Goal: Information Seeking & Learning: Learn about a topic

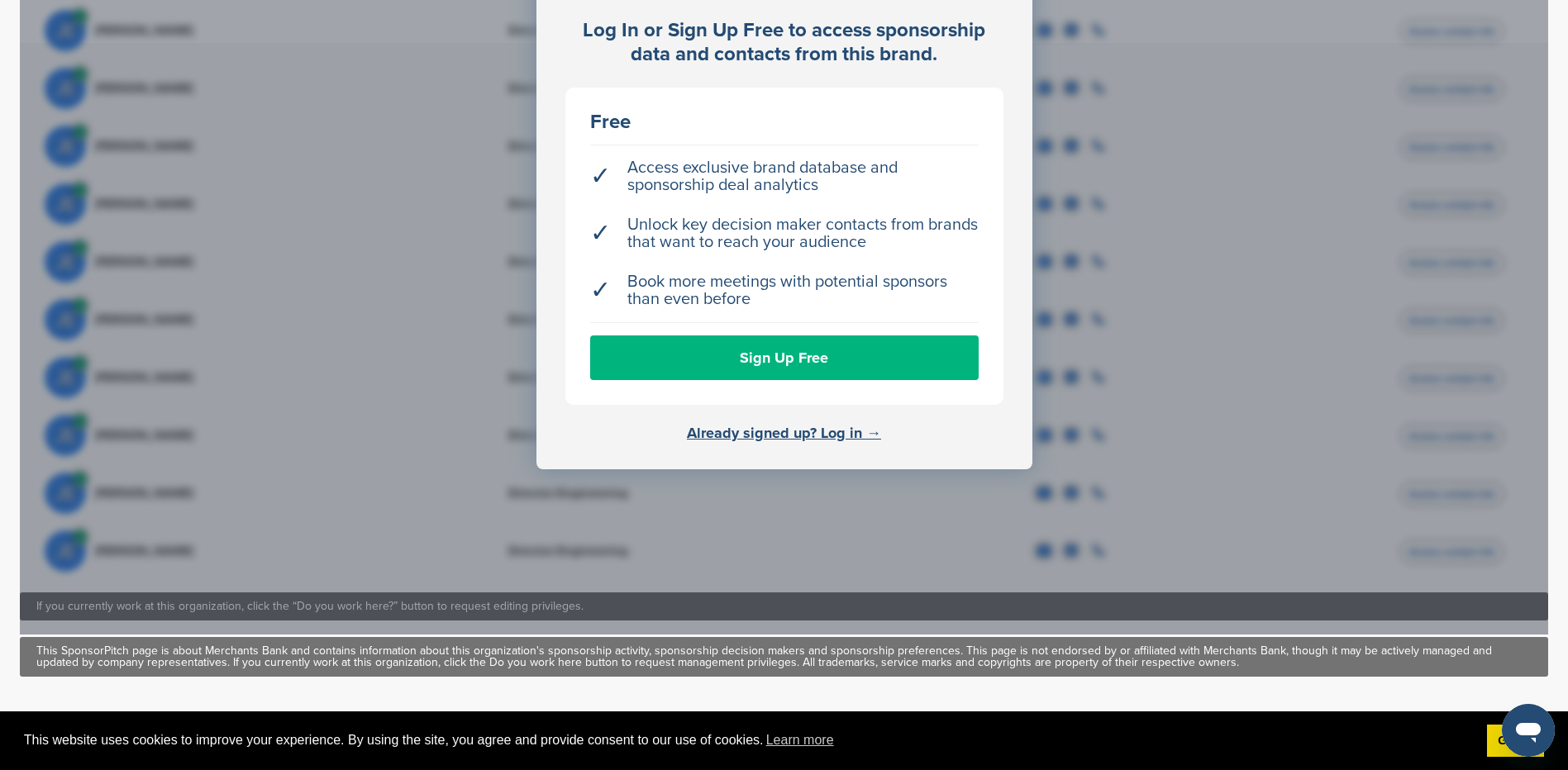
scroll to position [578, 0]
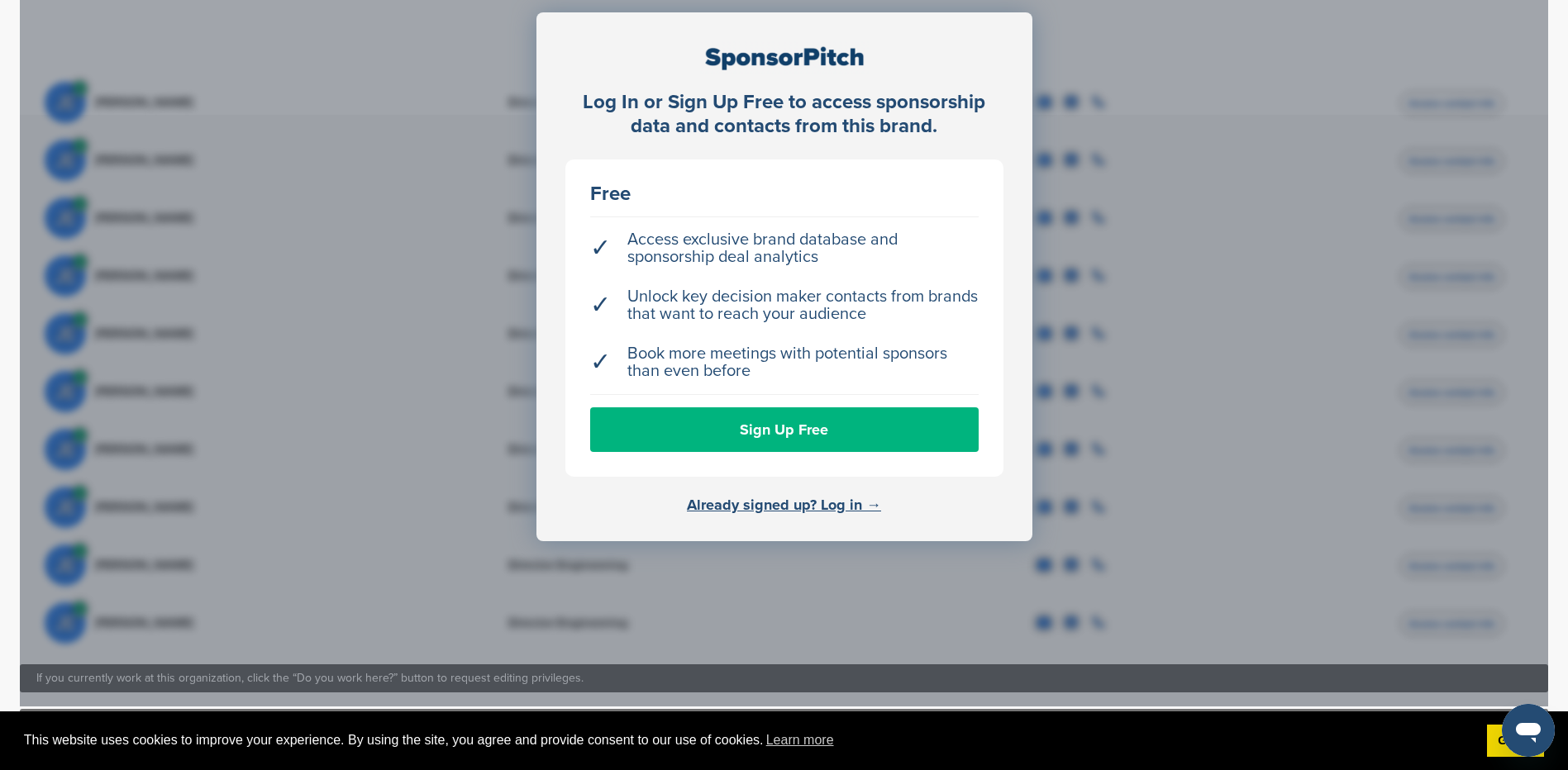
click at [728, 439] on link "Sign Up Free" at bounding box center [784, 429] width 388 height 44
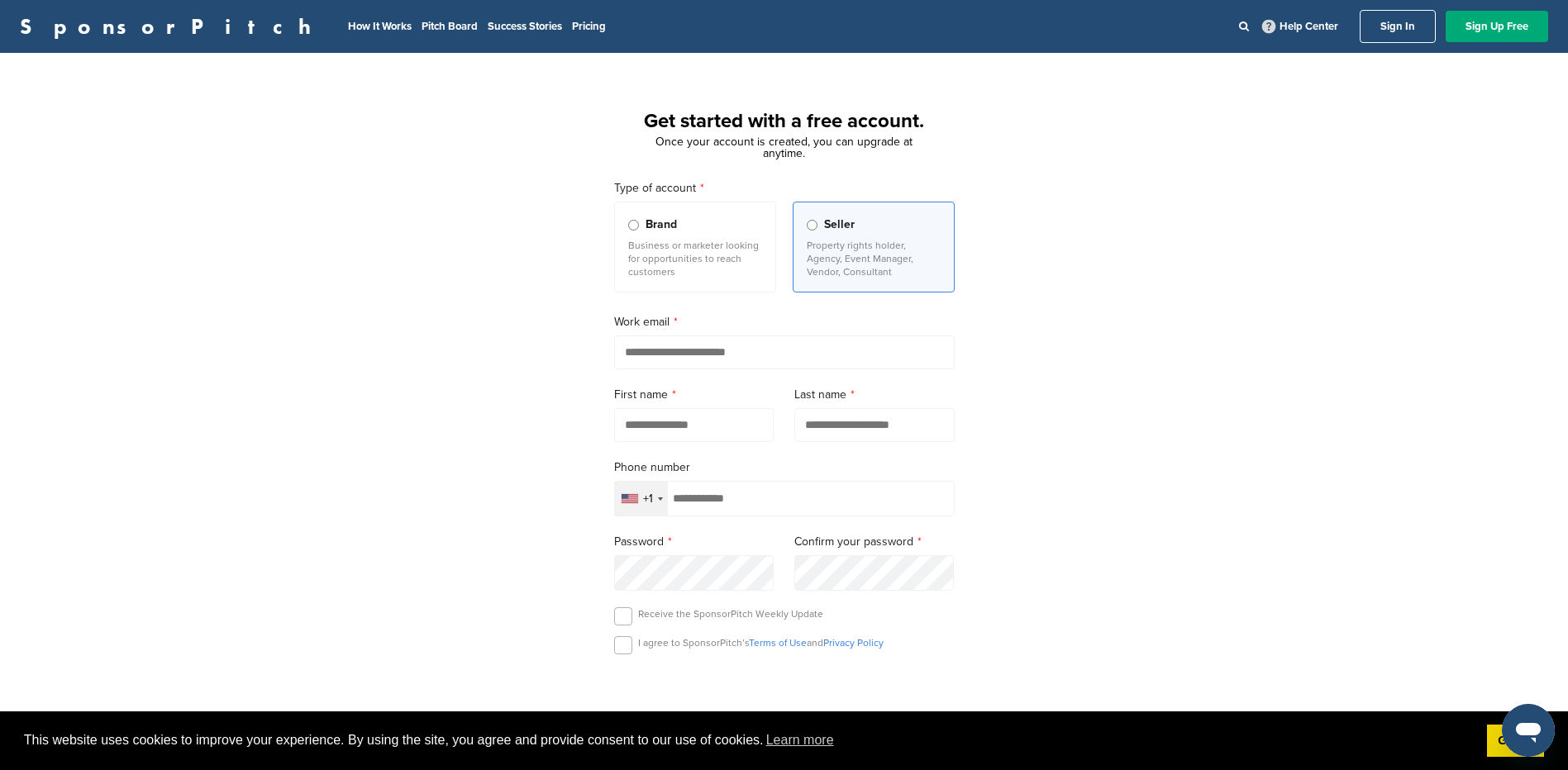
click at [698, 346] on input "email" at bounding box center [784, 352] width 341 height 34
type input "**********"
type input "*****"
type input "**********"
click at [697, 435] on input "text" at bounding box center [694, 424] width 160 height 34
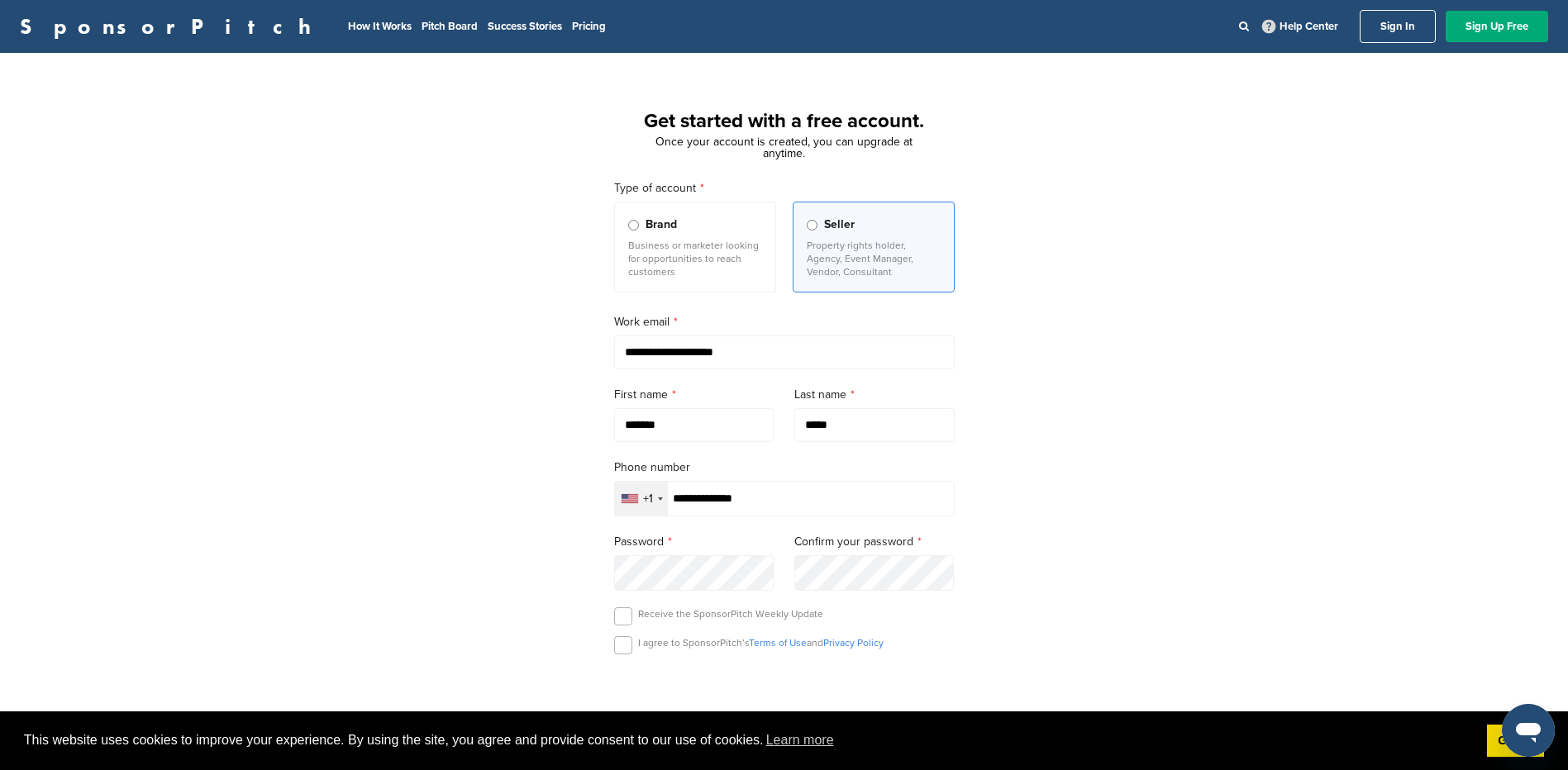
type input "*******"
click at [498, 490] on div "**********" at bounding box center [784, 457] width 1568 height 768
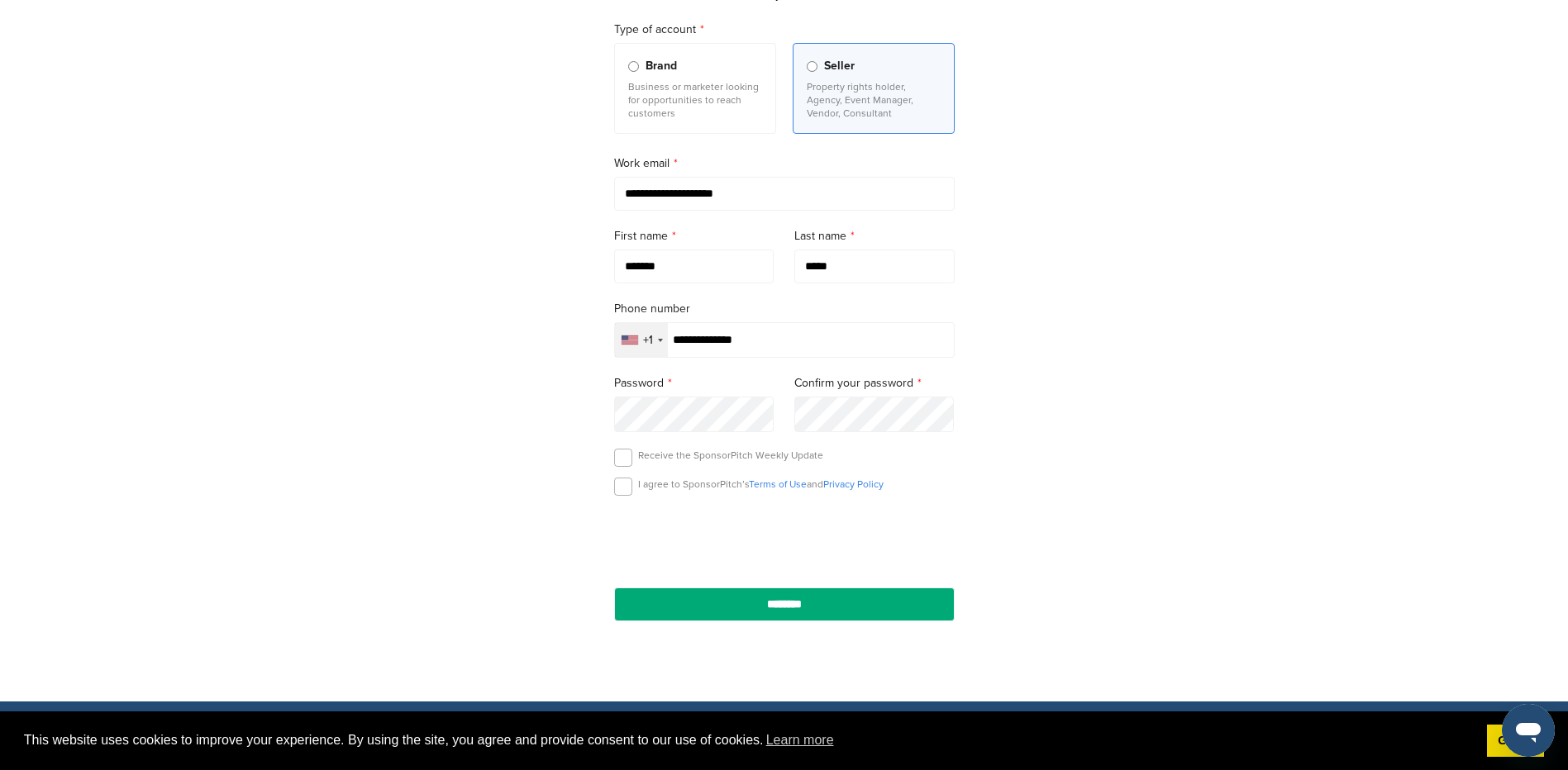
scroll to position [165, 0]
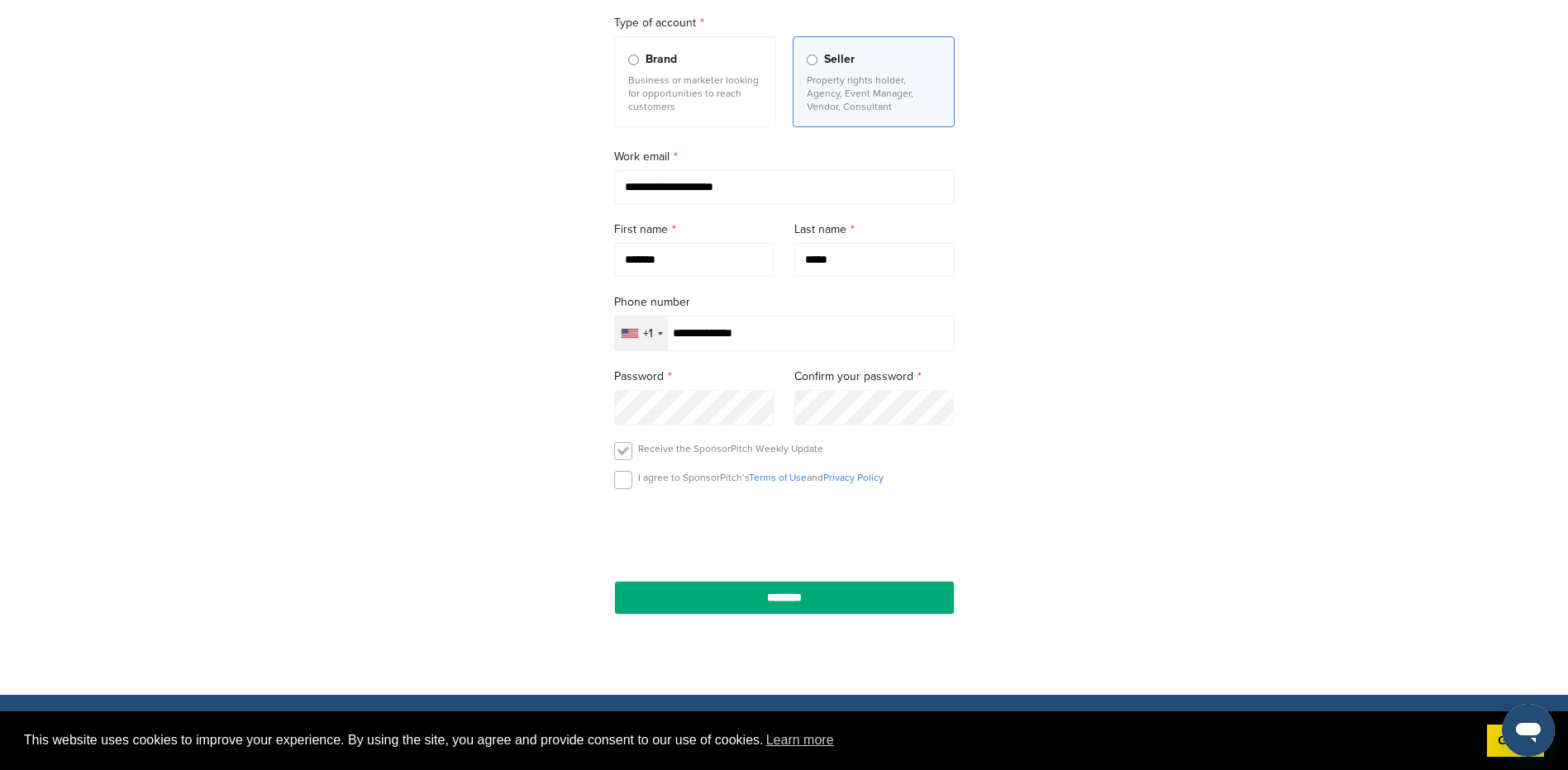
click at [617, 448] on label at bounding box center [623, 451] width 18 height 18
click at [618, 478] on label at bounding box center [623, 480] width 18 height 18
click at [728, 591] on input "********" at bounding box center [784, 597] width 341 height 34
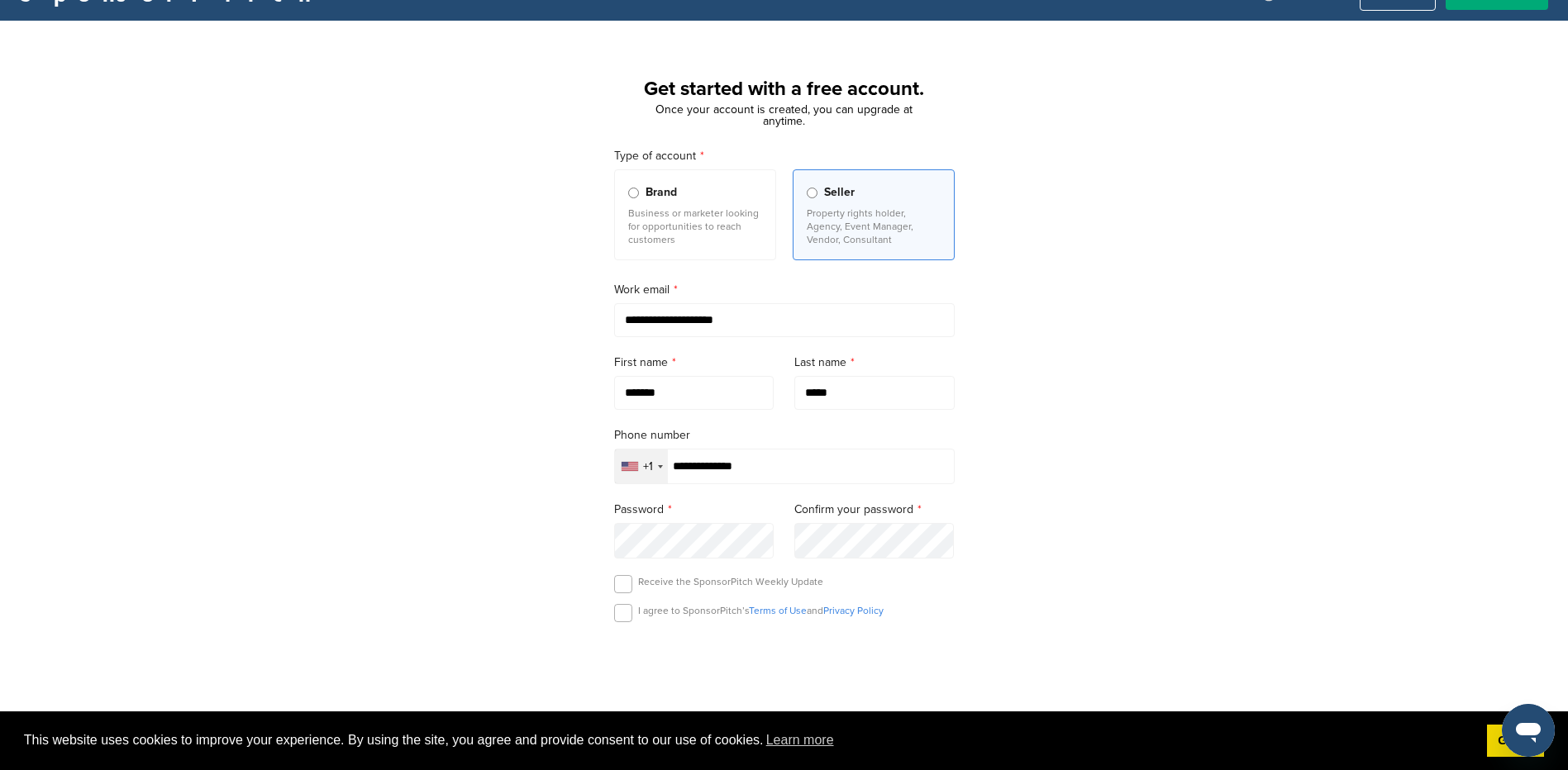
scroll to position [0, 0]
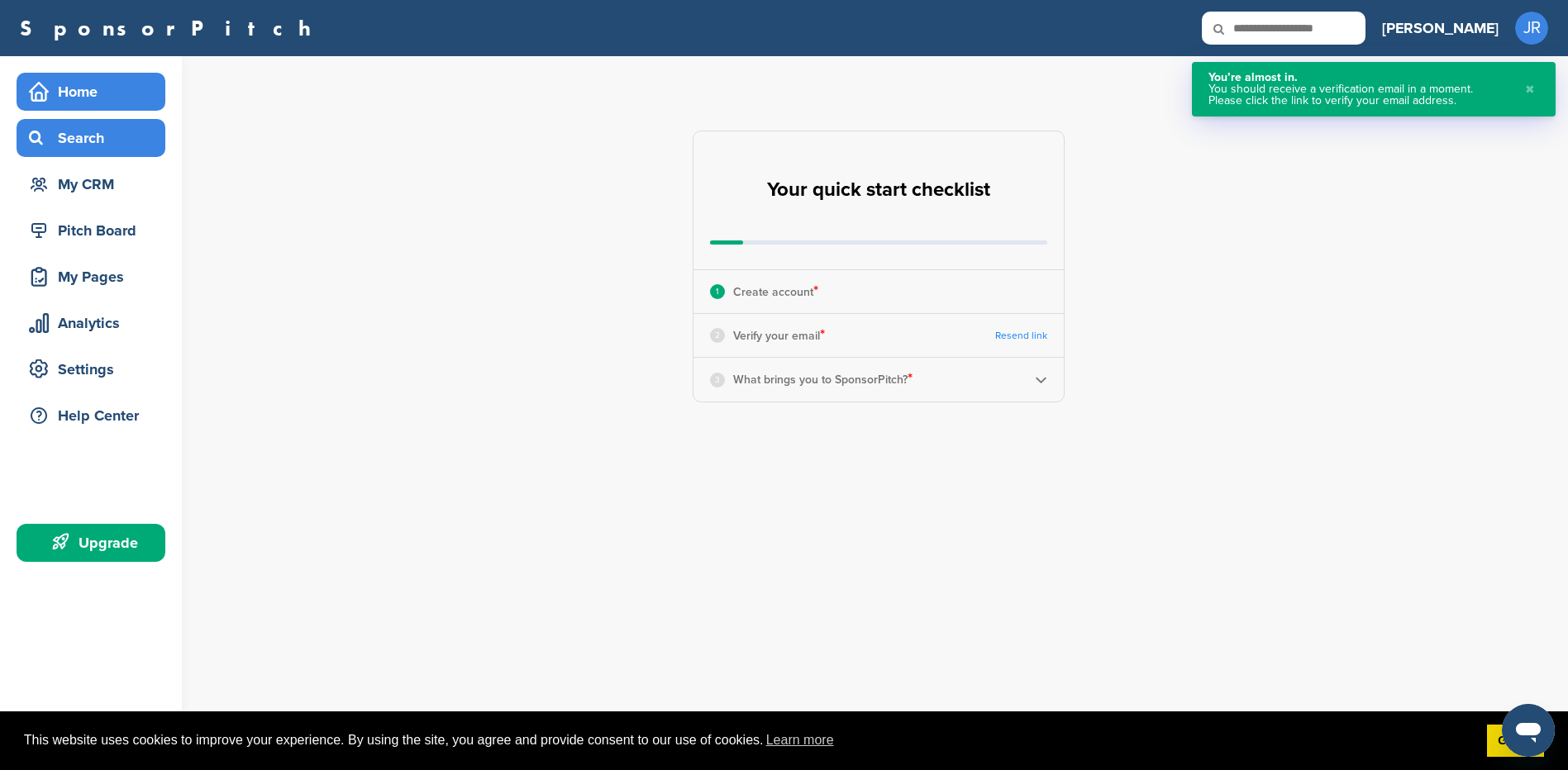
click at [104, 151] on div "Search" at bounding box center [95, 138] width 140 height 30
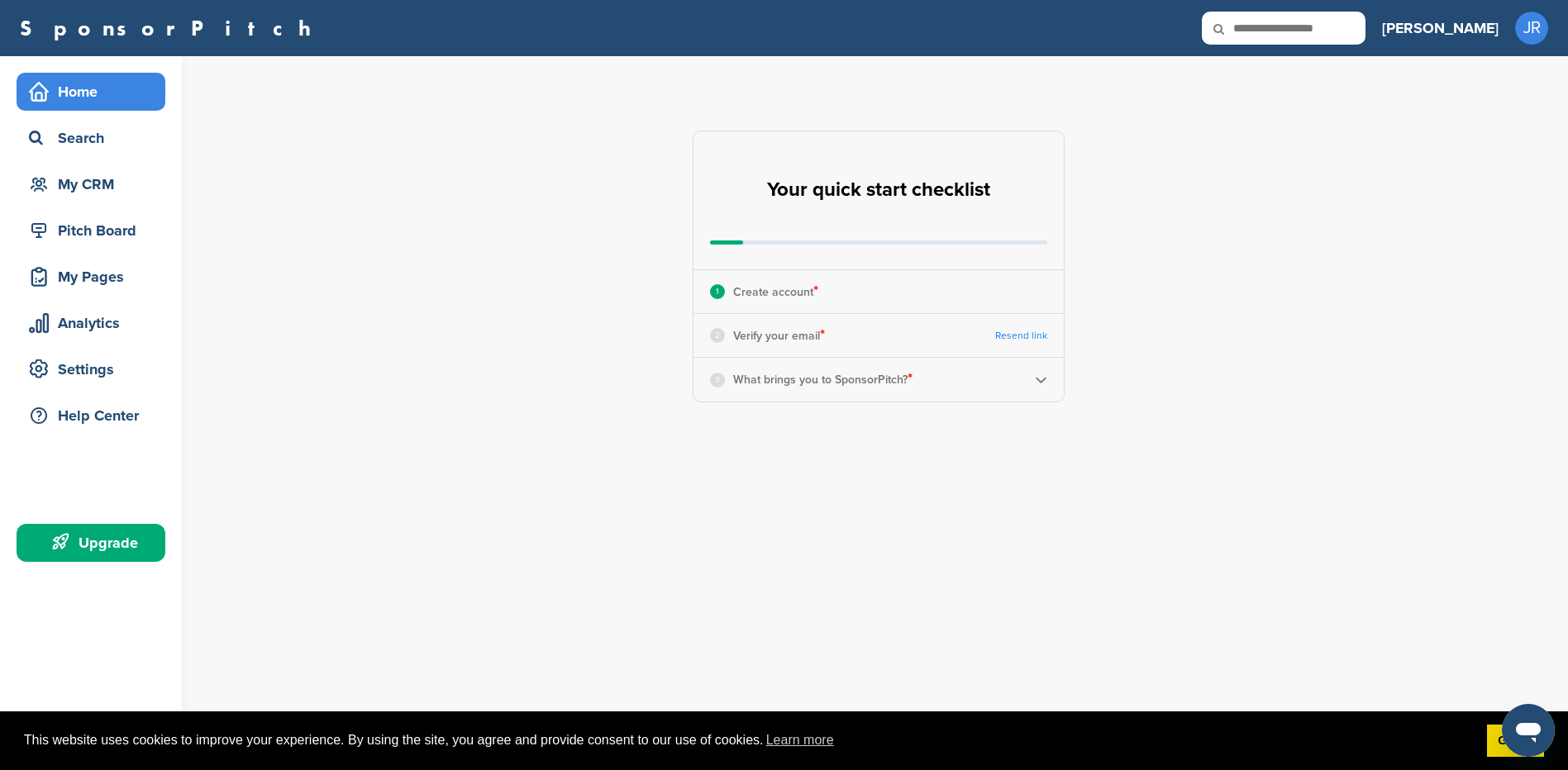
click at [1354, 35] on input "text" at bounding box center [1284, 28] width 164 height 33
type input "********"
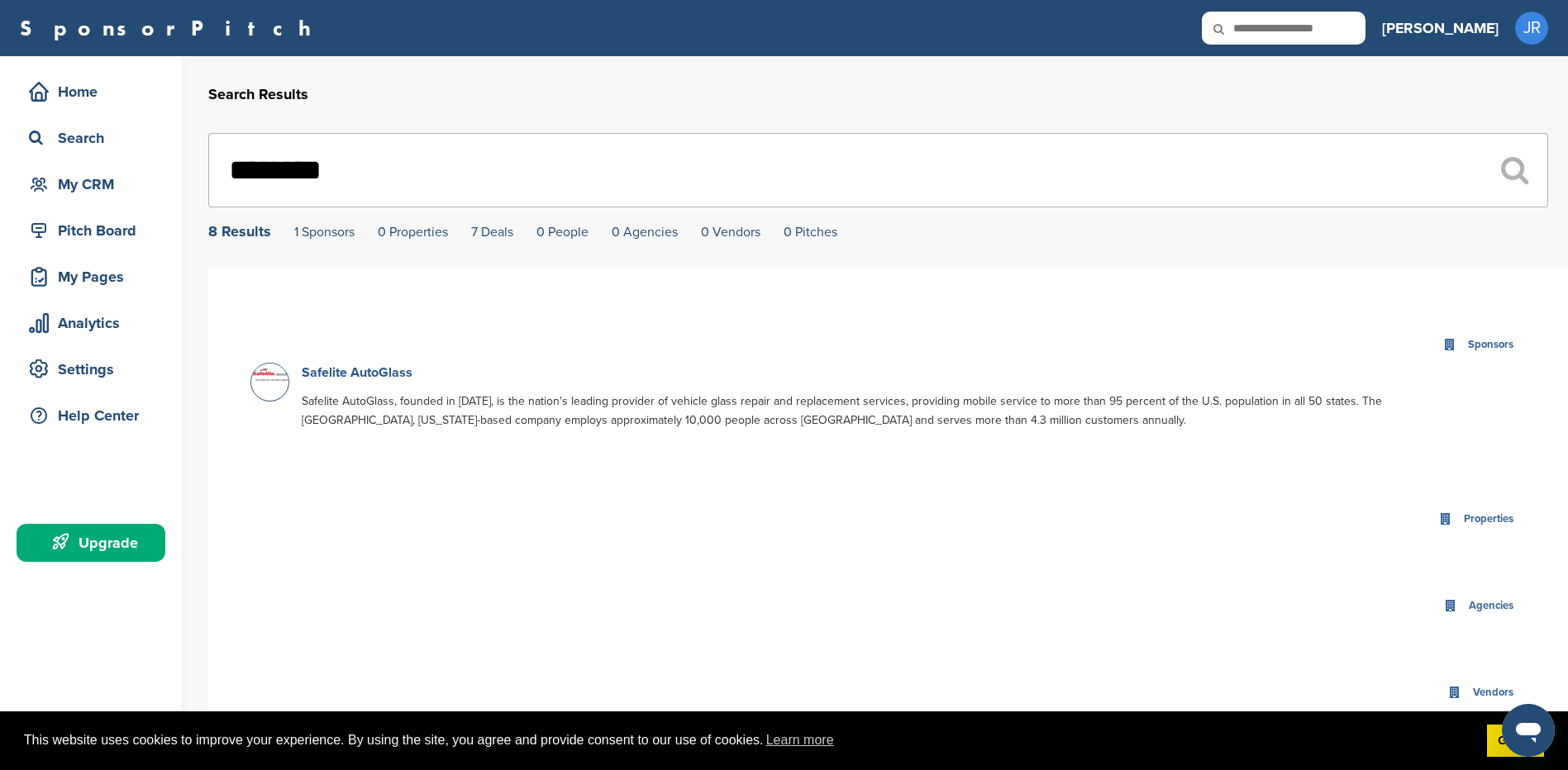
click at [351, 380] on link "Safelite AutoGlass" at bounding box center [356, 372] width 111 height 17
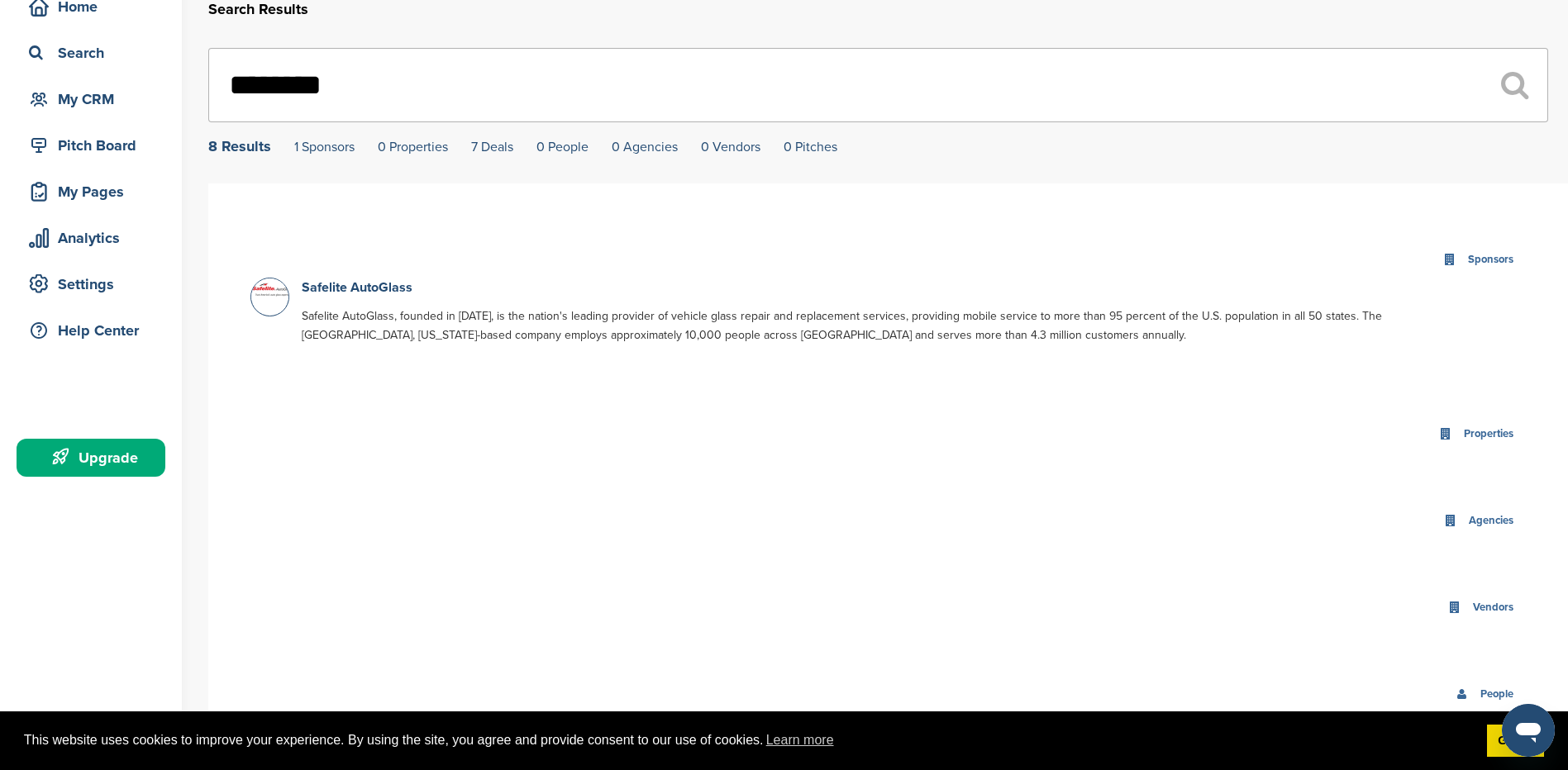
scroll to position [213, 0]
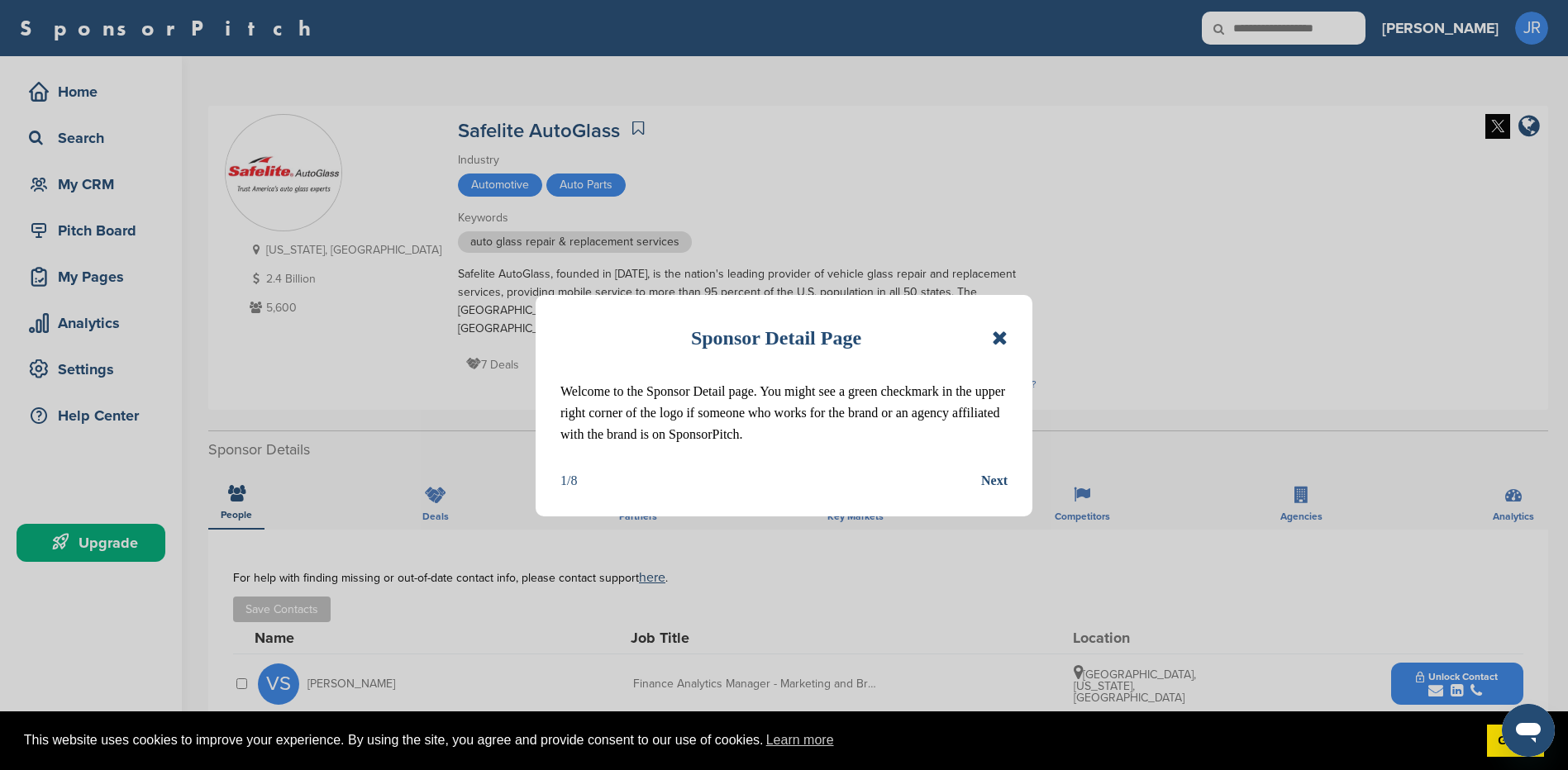
click at [1006, 337] on div "Sponsor Detail Page Welcome to the Sponsor Detail page. You might see a green c…" at bounding box center [783, 406] width 497 height 221
click at [1001, 334] on icon at bounding box center [999, 338] width 16 height 20
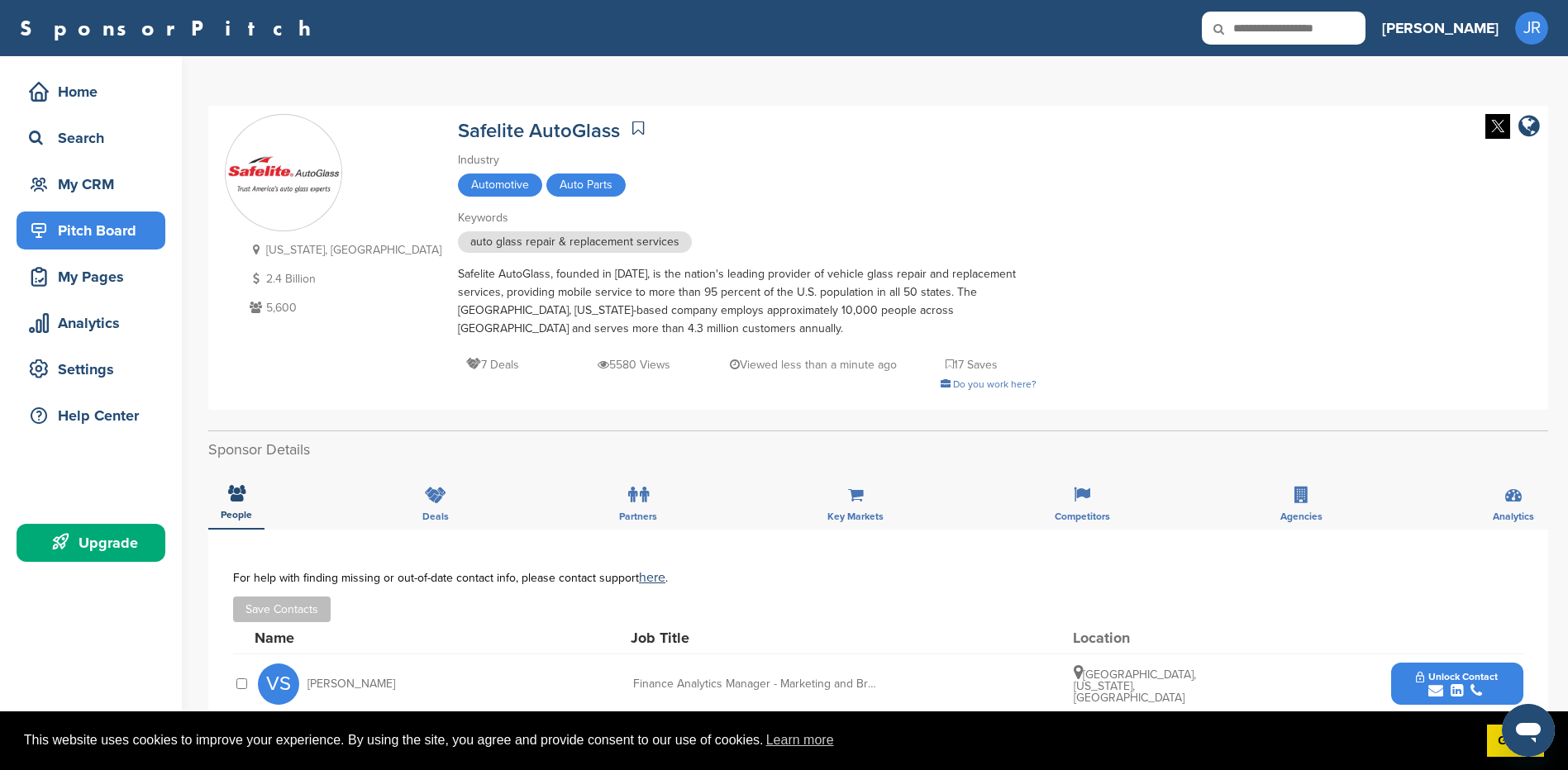
click at [104, 230] on div "Pitch Board" at bounding box center [95, 230] width 140 height 30
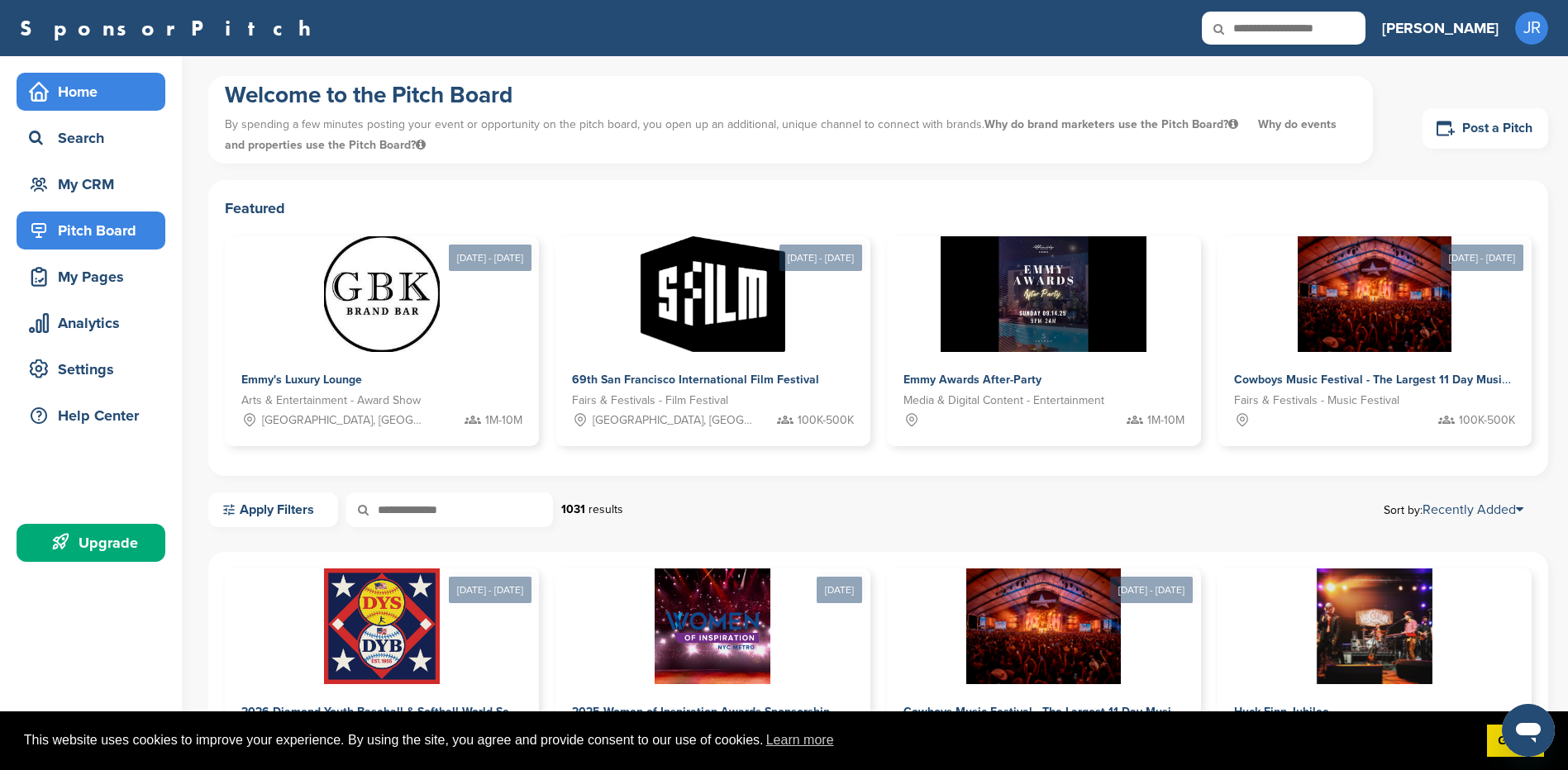
click at [91, 101] on div "Home" at bounding box center [95, 92] width 140 height 30
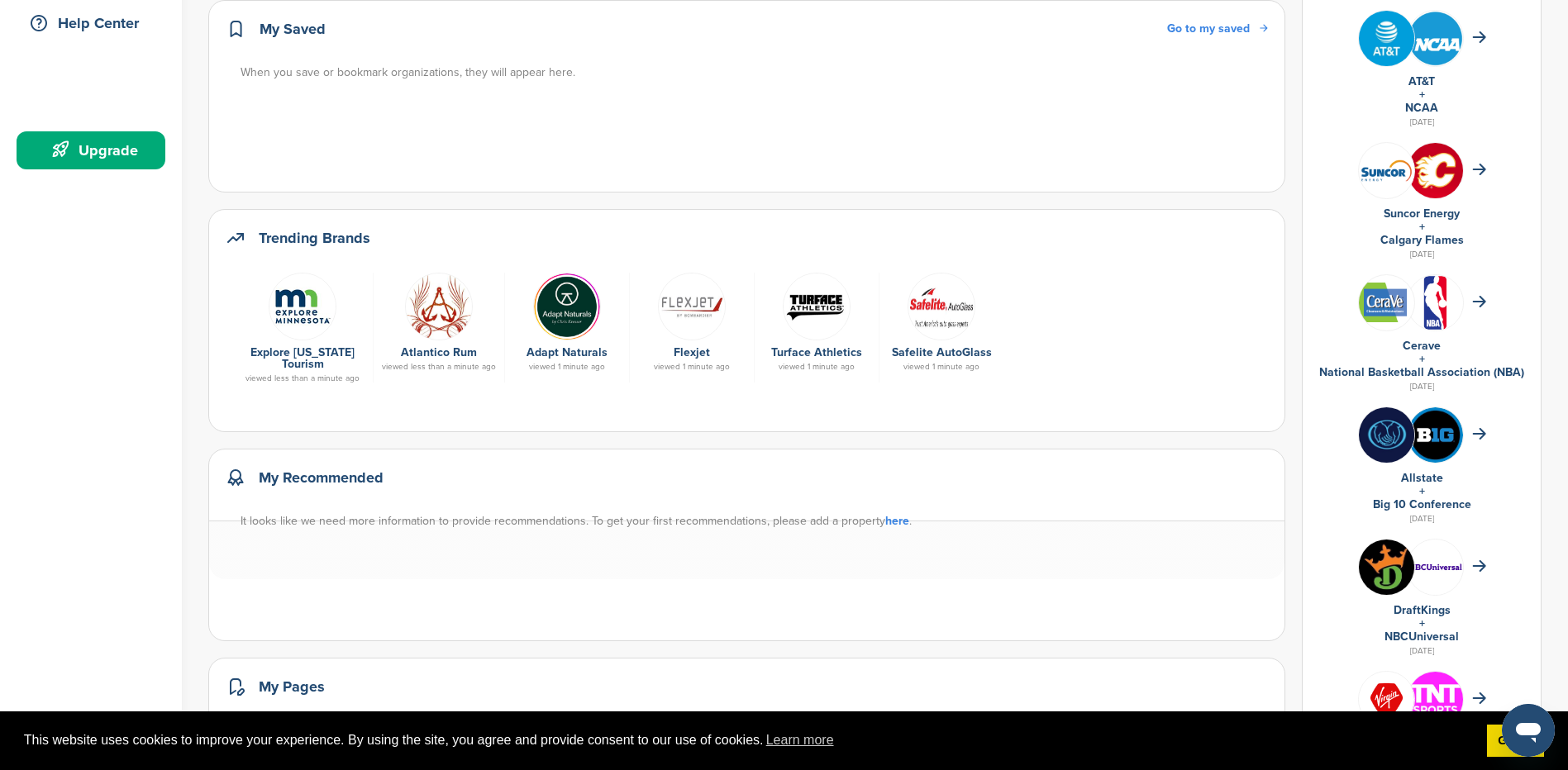
scroll to position [331, 0]
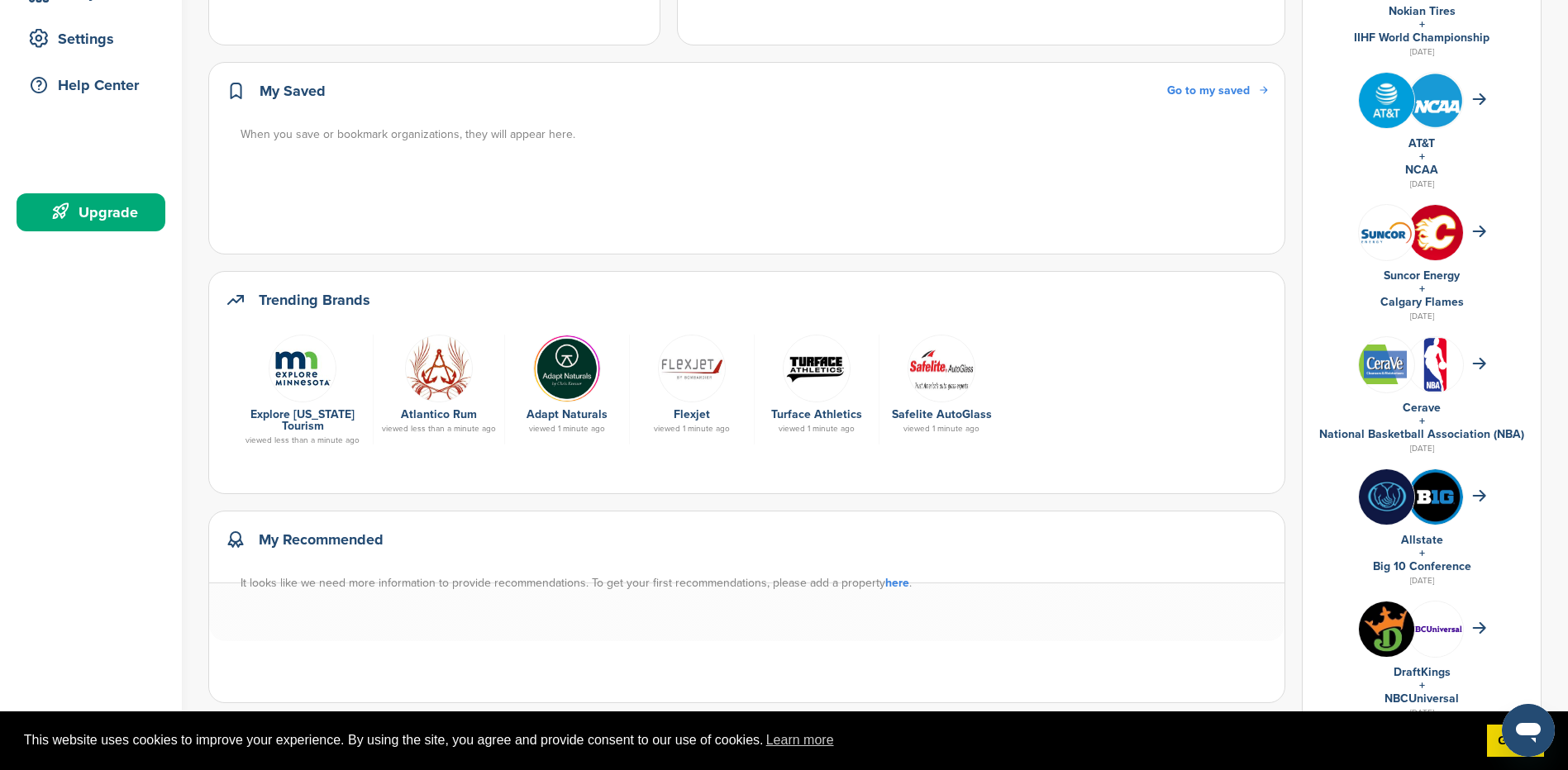
click at [680, 415] on link "Flexjet" at bounding box center [691, 415] width 37 height 14
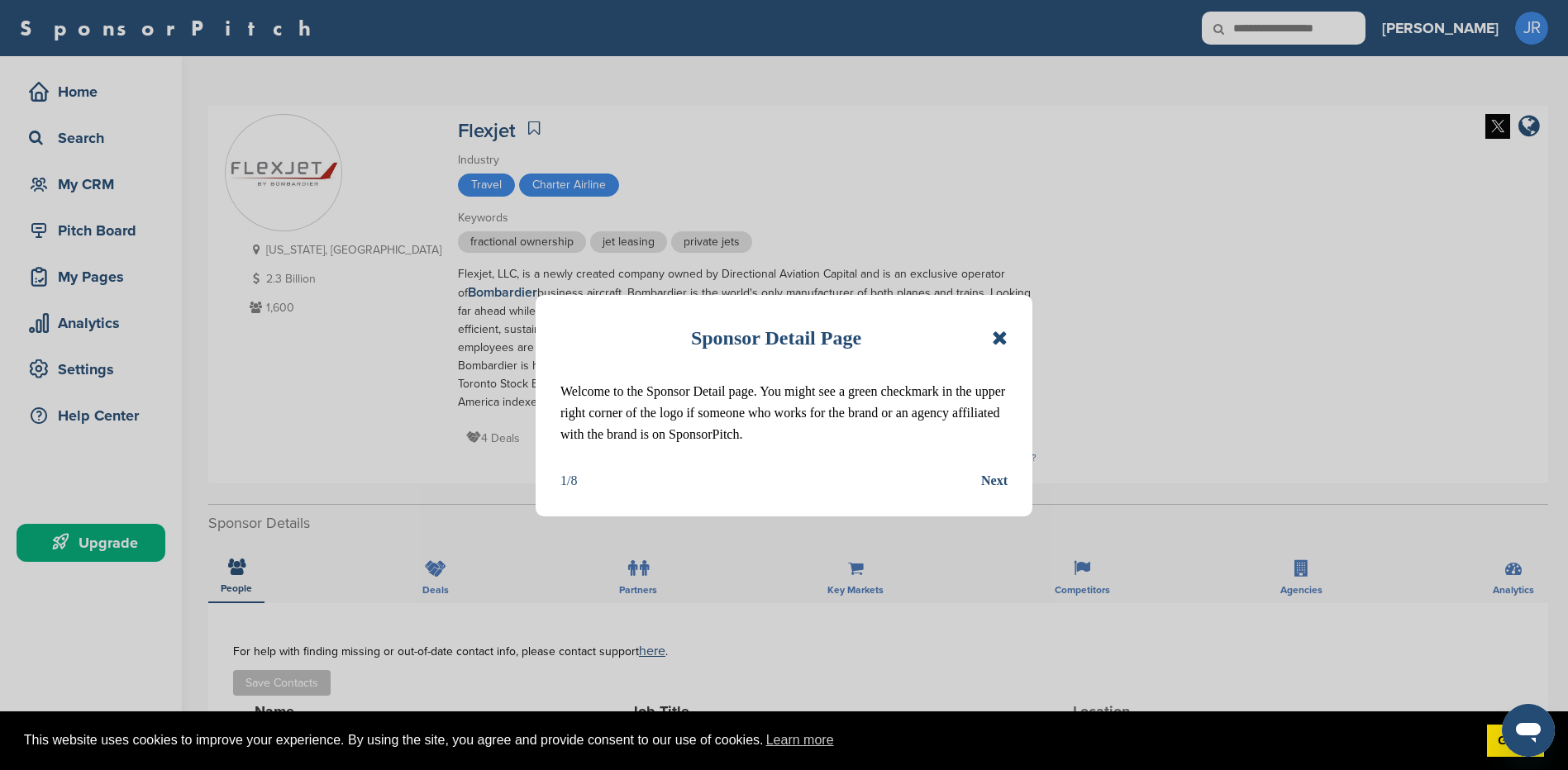
click at [1003, 341] on icon at bounding box center [999, 338] width 16 height 20
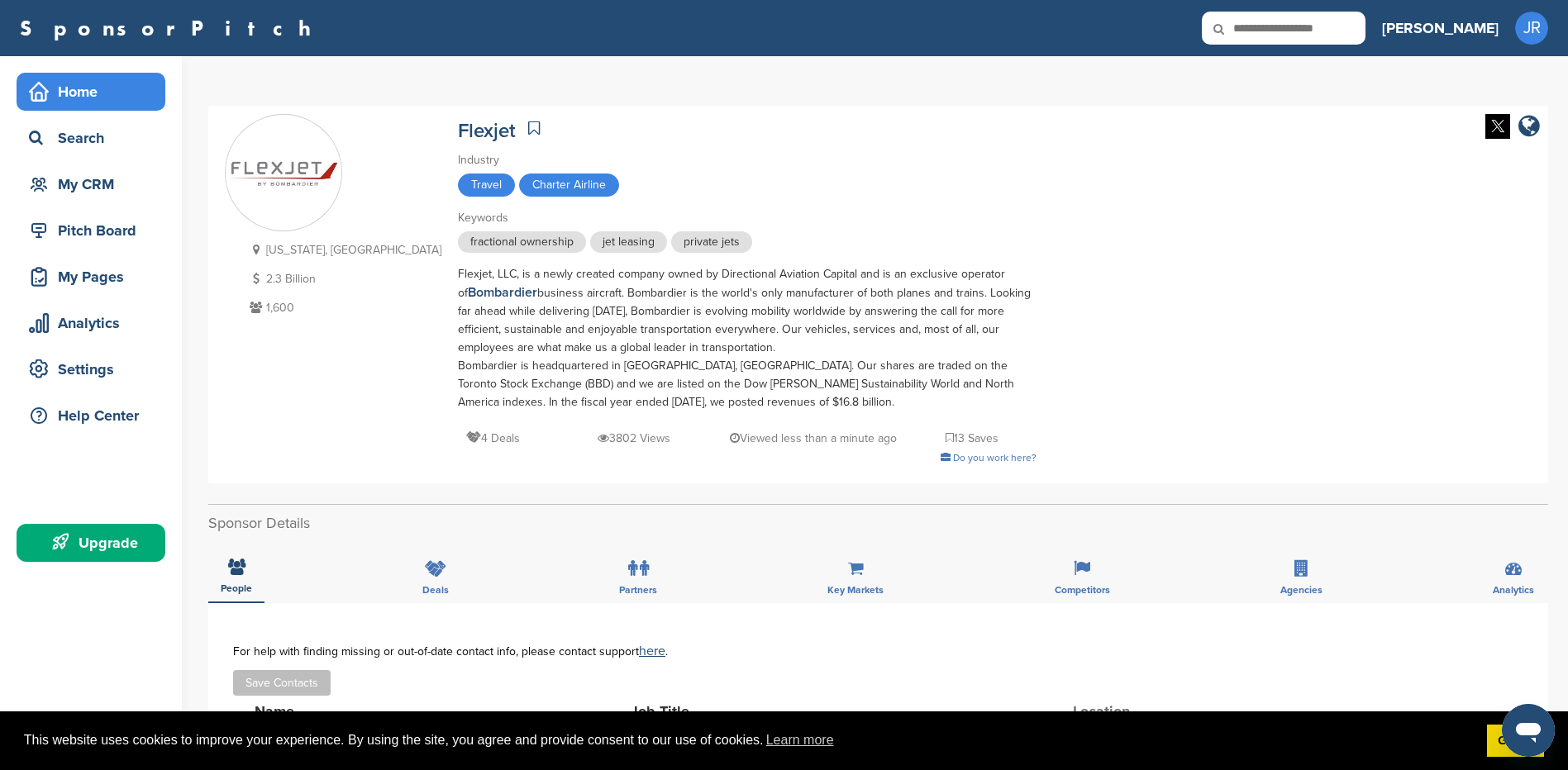
click at [81, 92] on div "Home" at bounding box center [95, 92] width 140 height 30
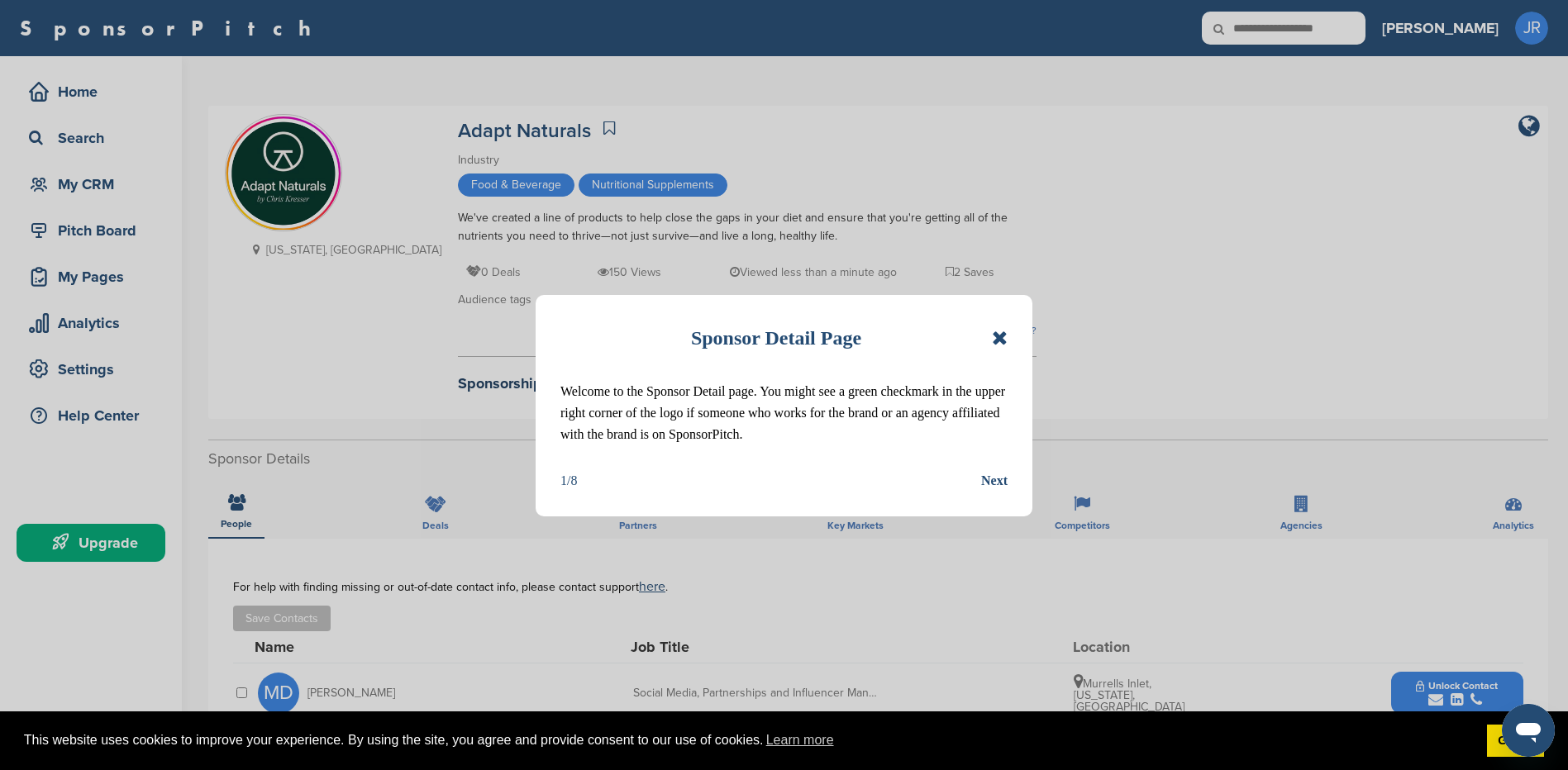
click at [1003, 341] on icon at bounding box center [999, 338] width 16 height 20
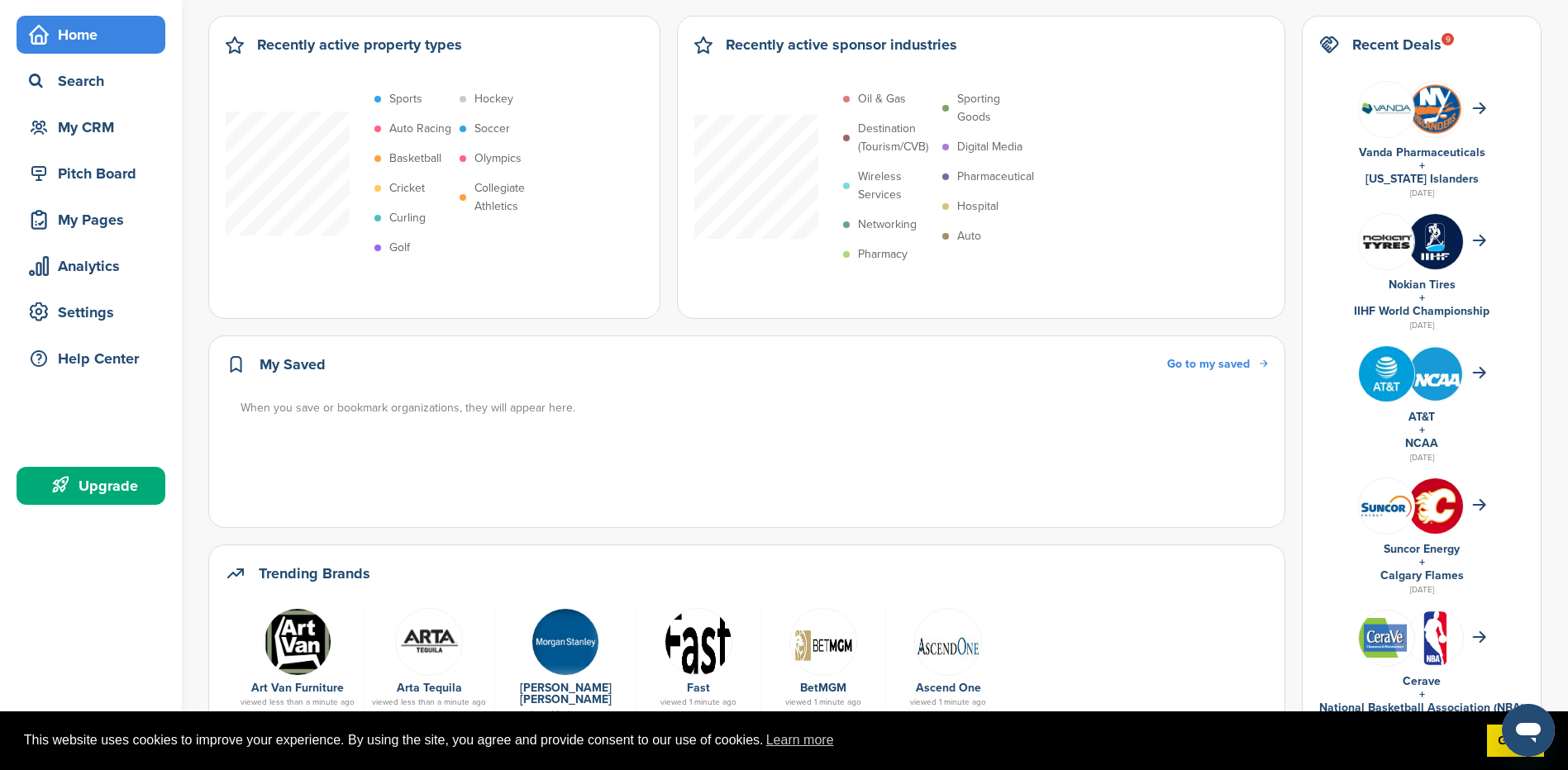
scroll to position [165, 0]
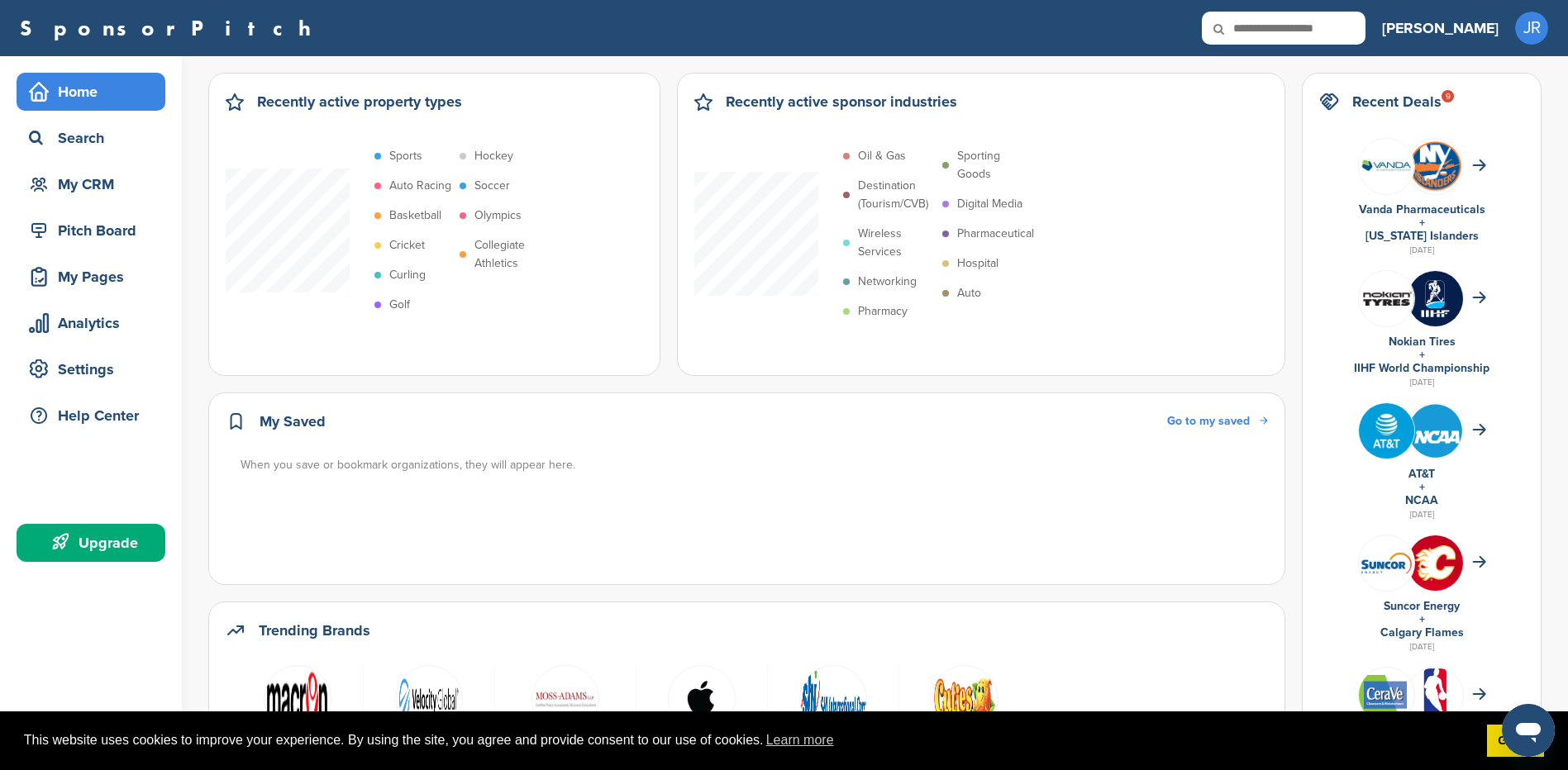
click at [291, 636] on h2 "Trending Brands" at bounding box center [314, 630] width 112 height 23
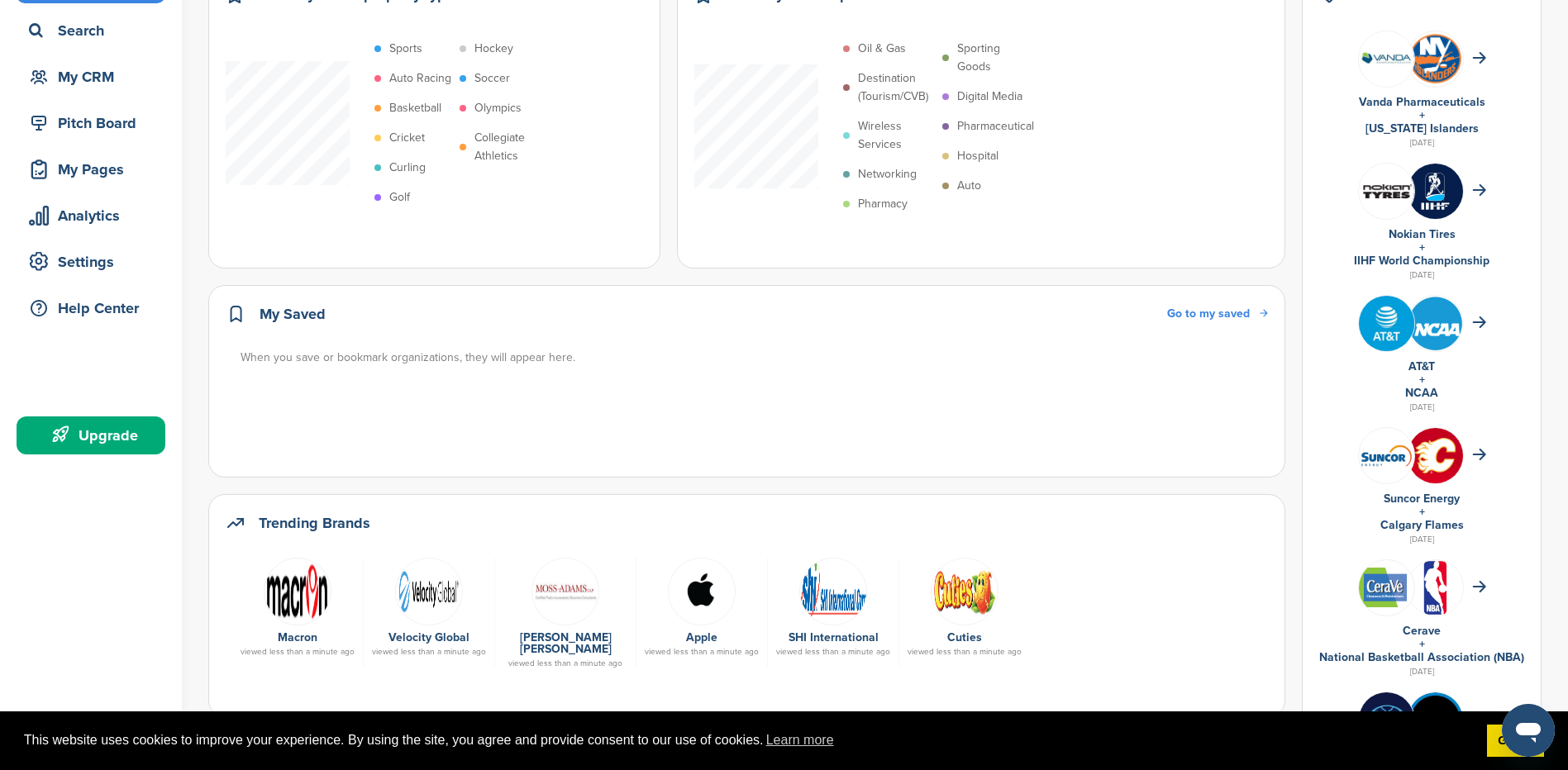
scroll to position [413, 0]
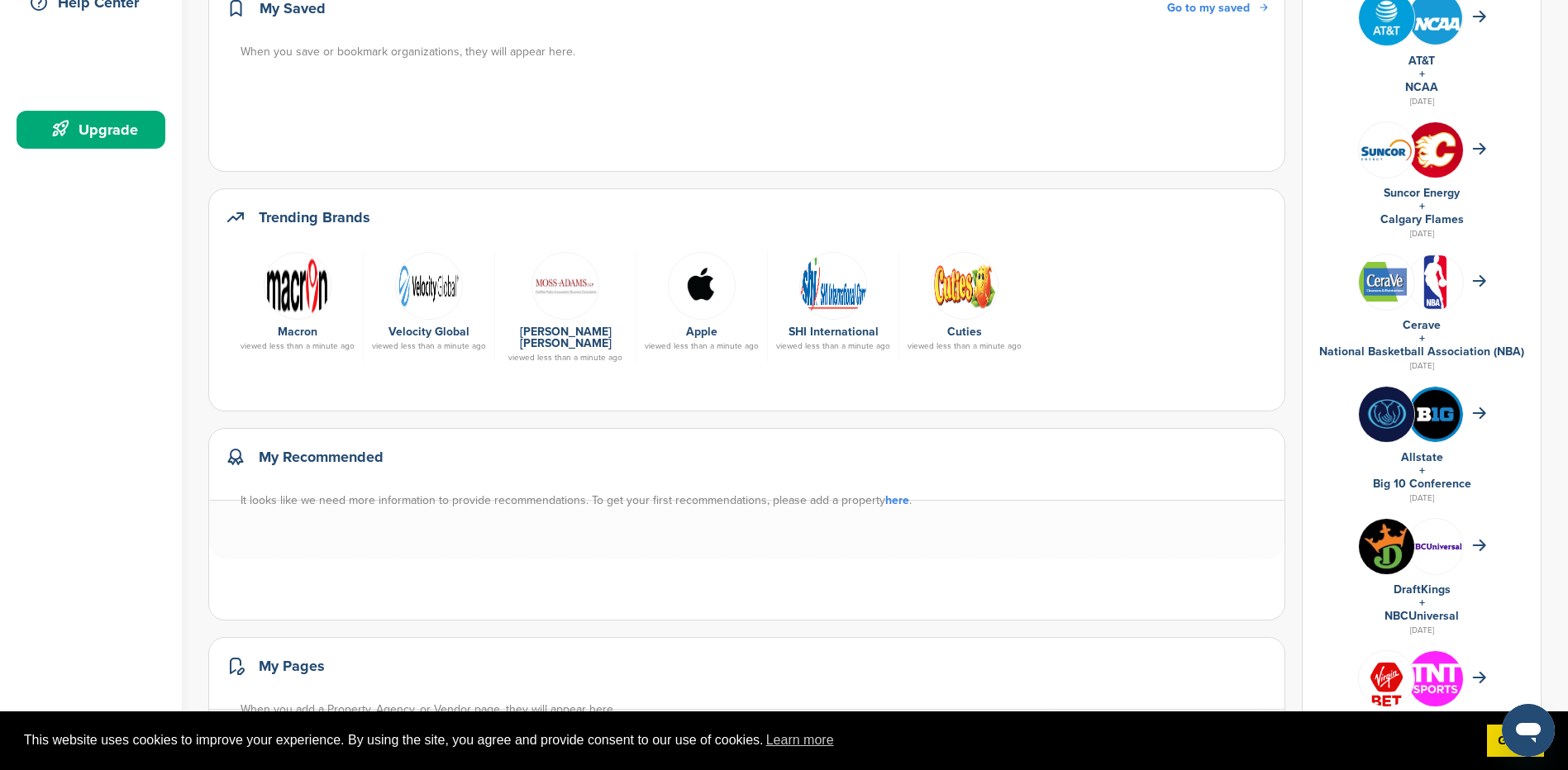
click at [113, 124] on div "Upgrade" at bounding box center [95, 129] width 140 height 30
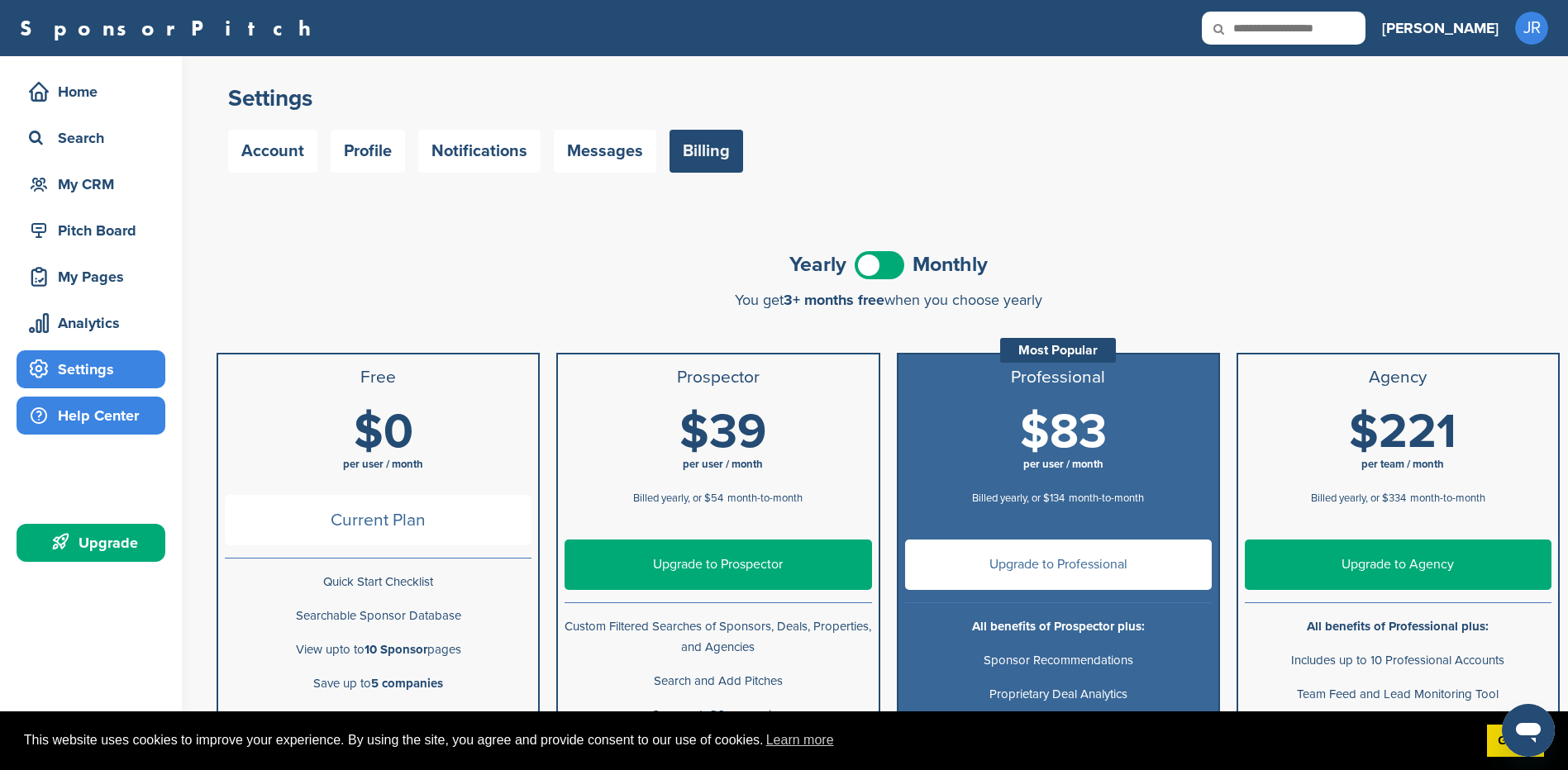
click at [99, 407] on div "Help Center" at bounding box center [95, 416] width 140 height 30
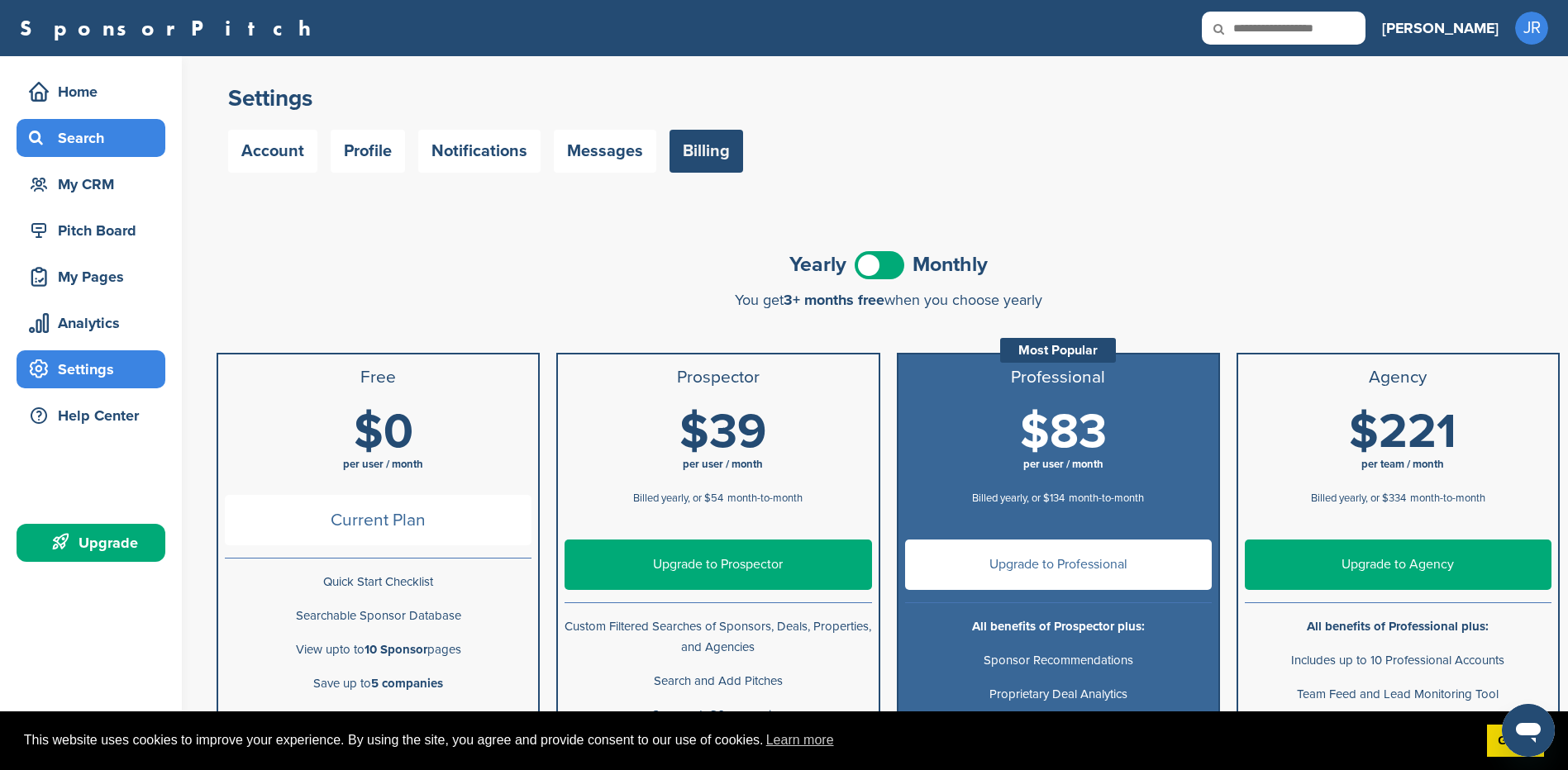
click at [106, 128] on div "Search" at bounding box center [95, 138] width 140 height 30
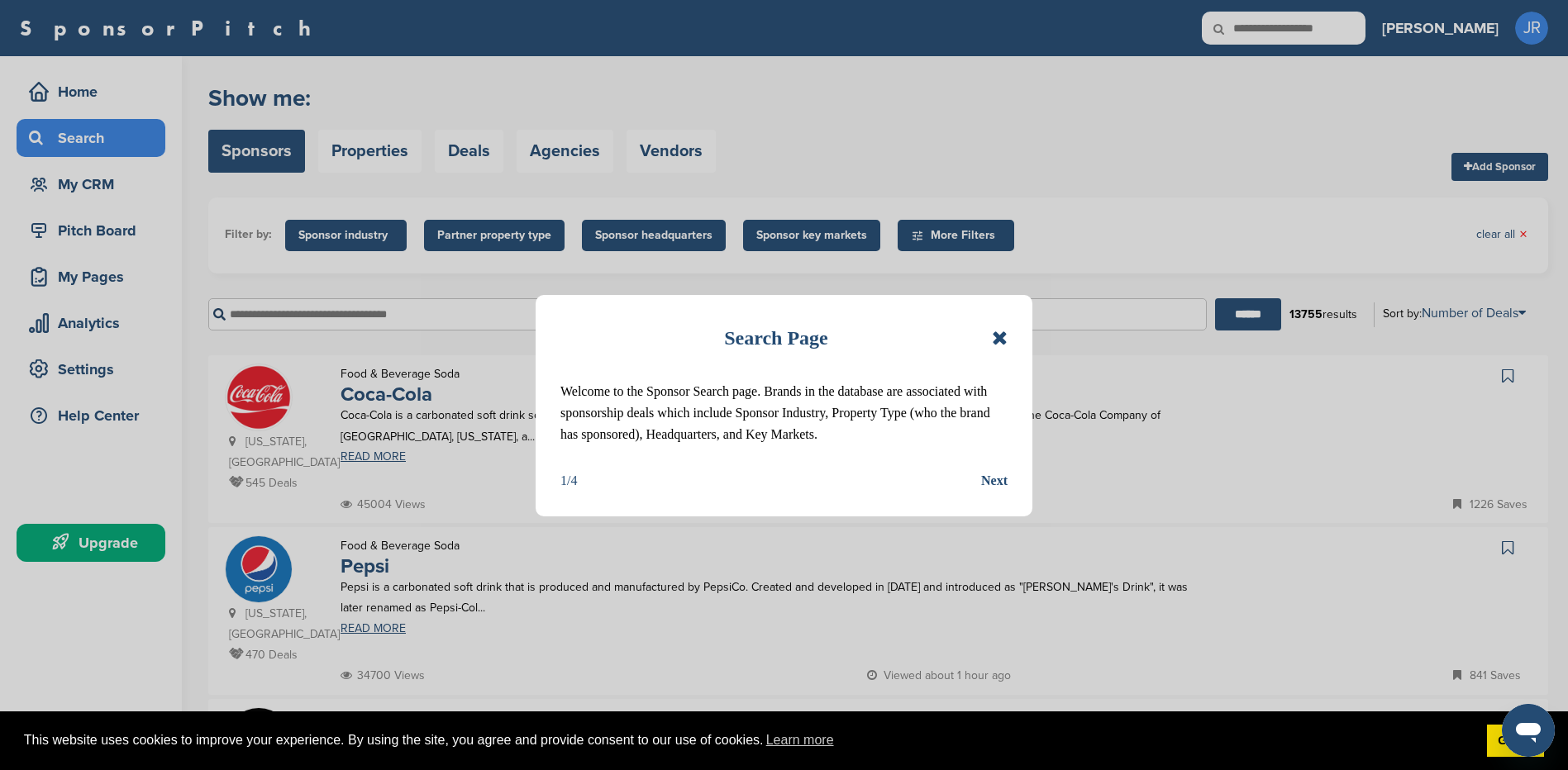
click at [1001, 346] on icon at bounding box center [999, 338] width 16 height 20
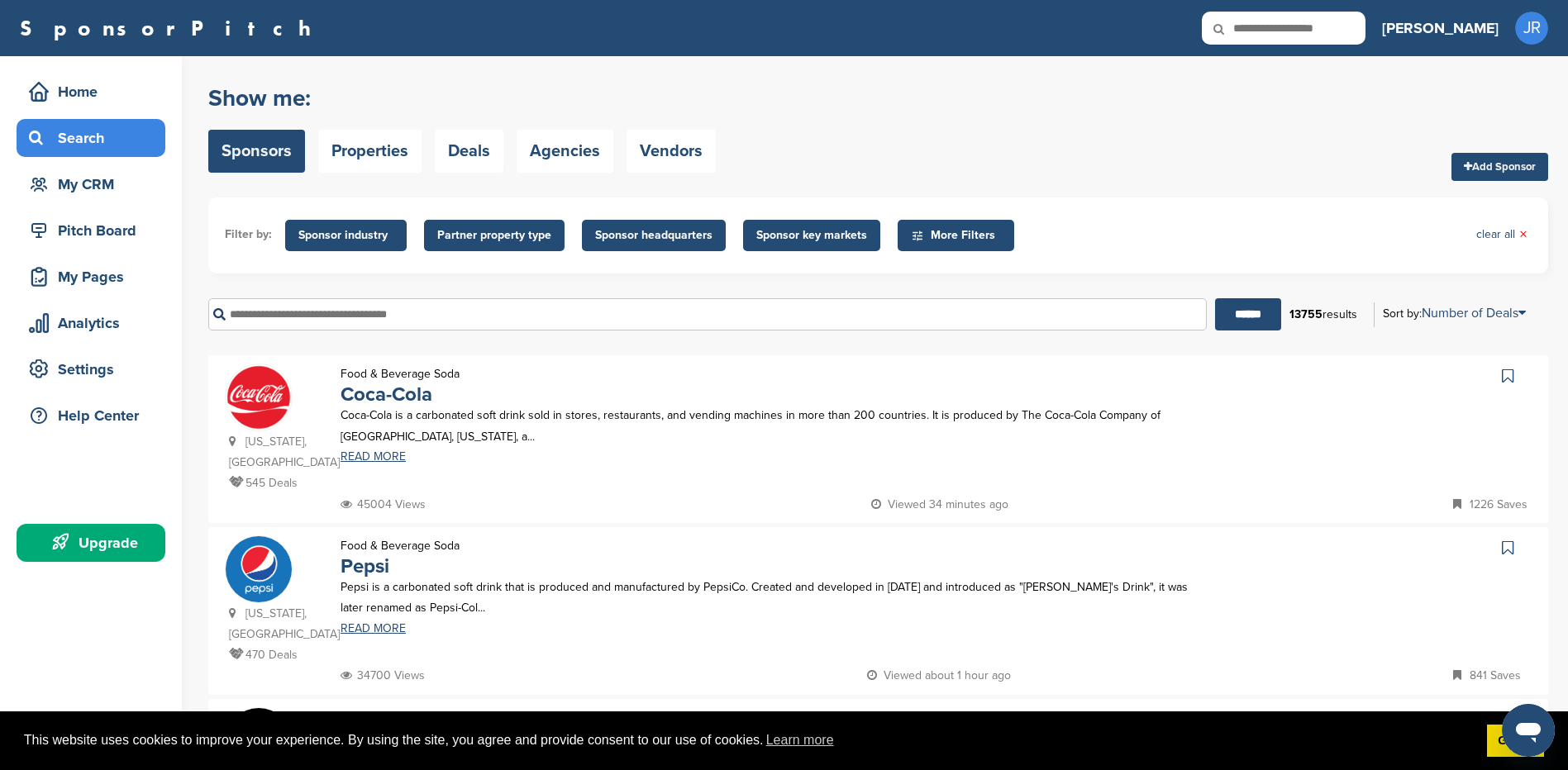
click at [368, 246] on span "Sponsor industry" at bounding box center [346, 236] width 121 height 32
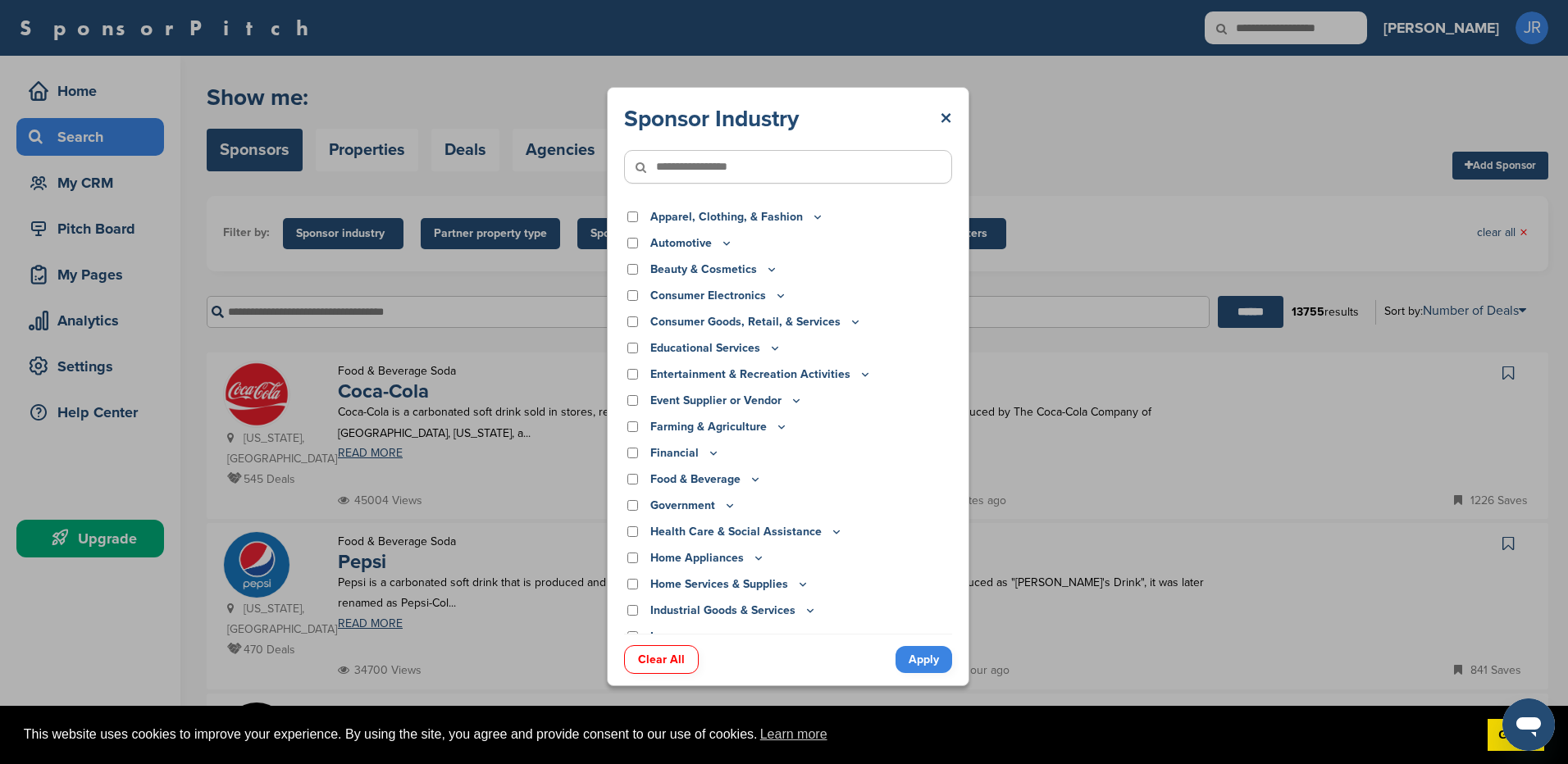
click at [775, 352] on icon at bounding box center [774, 348] width 13 height 14
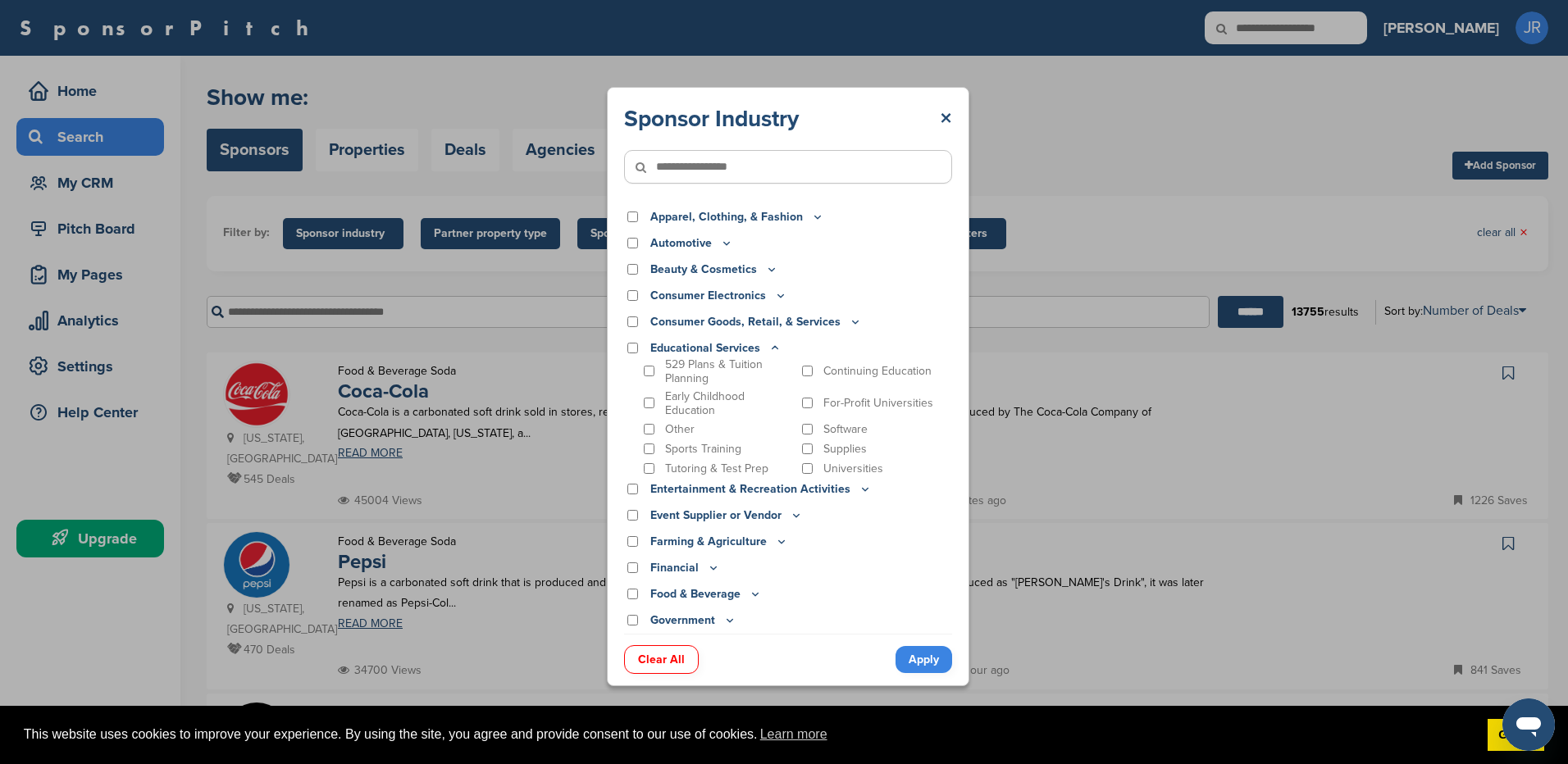
click at [775, 349] on icon at bounding box center [775, 347] width 6 height 3
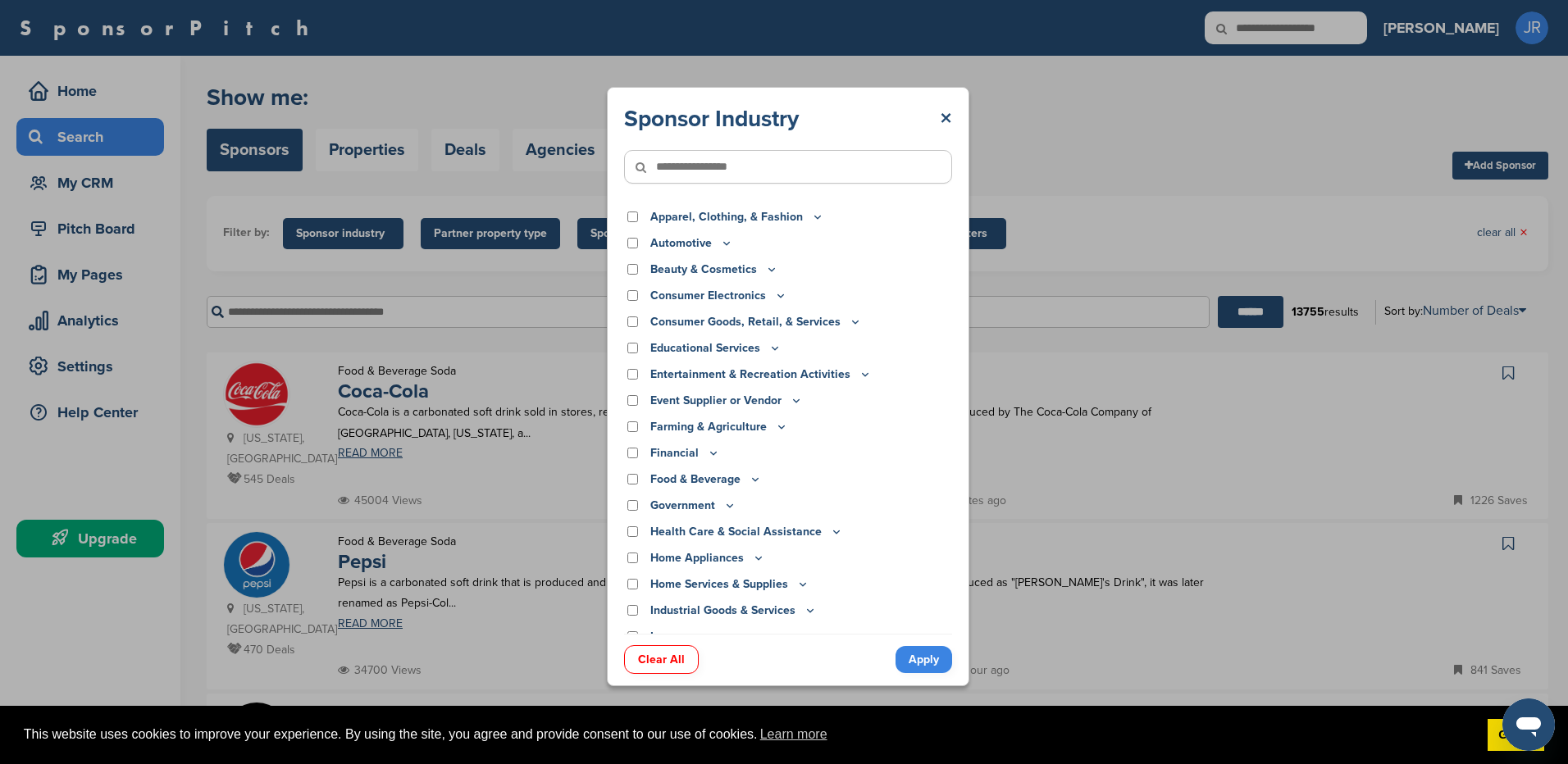
click at [691, 151] on input"] "text" at bounding box center [788, 167] width 328 height 33
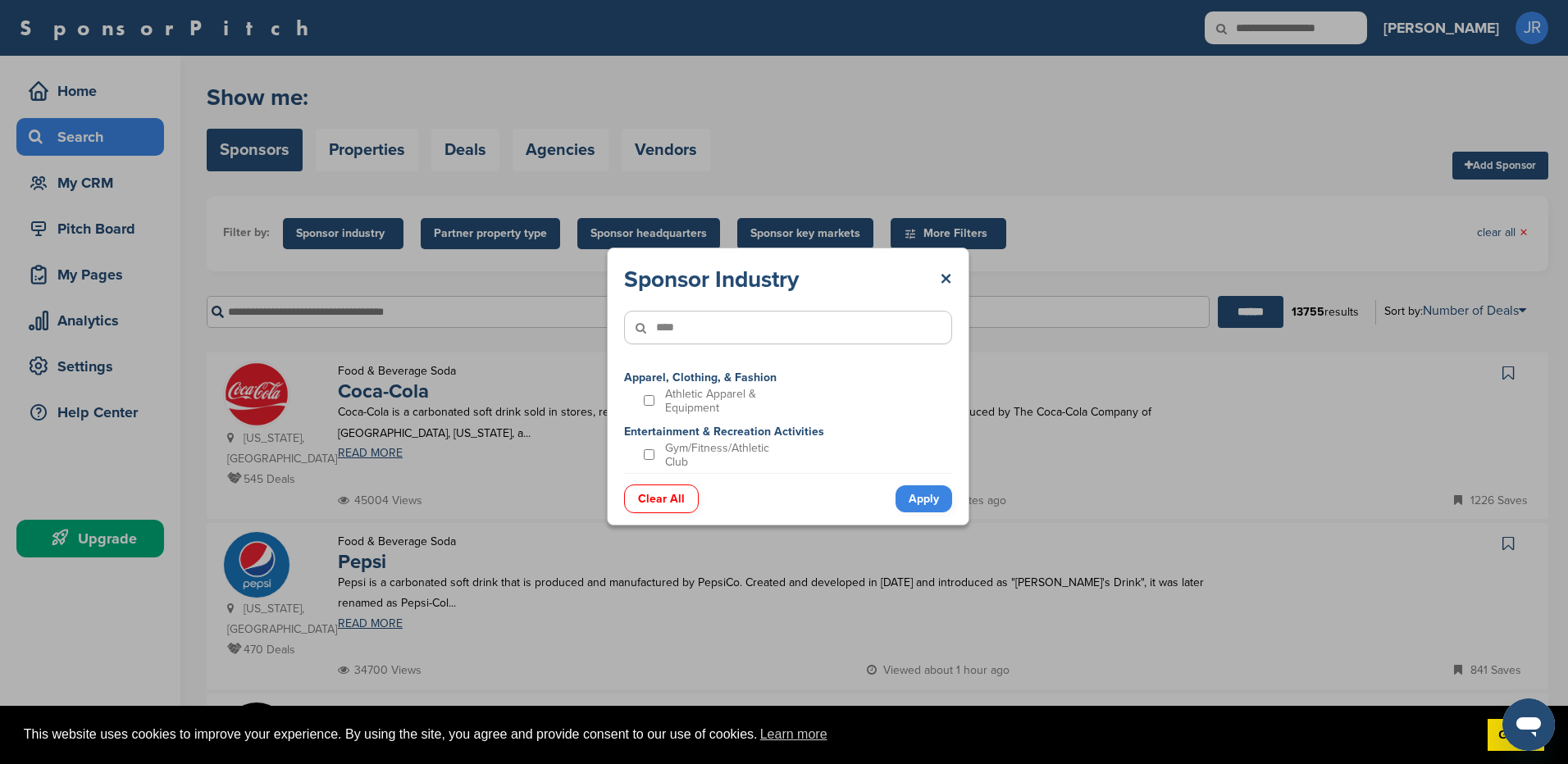
drag, startPoint x: 727, startPoint y: 341, endPoint x: 609, endPoint y: 341, distance: 118.0
click at [609, 341] on div "Sponsor Industry × **** Apparel, Clothing, & Fashion Athletic Apparel & Equipme…" at bounding box center [788, 387] width 363 height 278
type input"] "****"
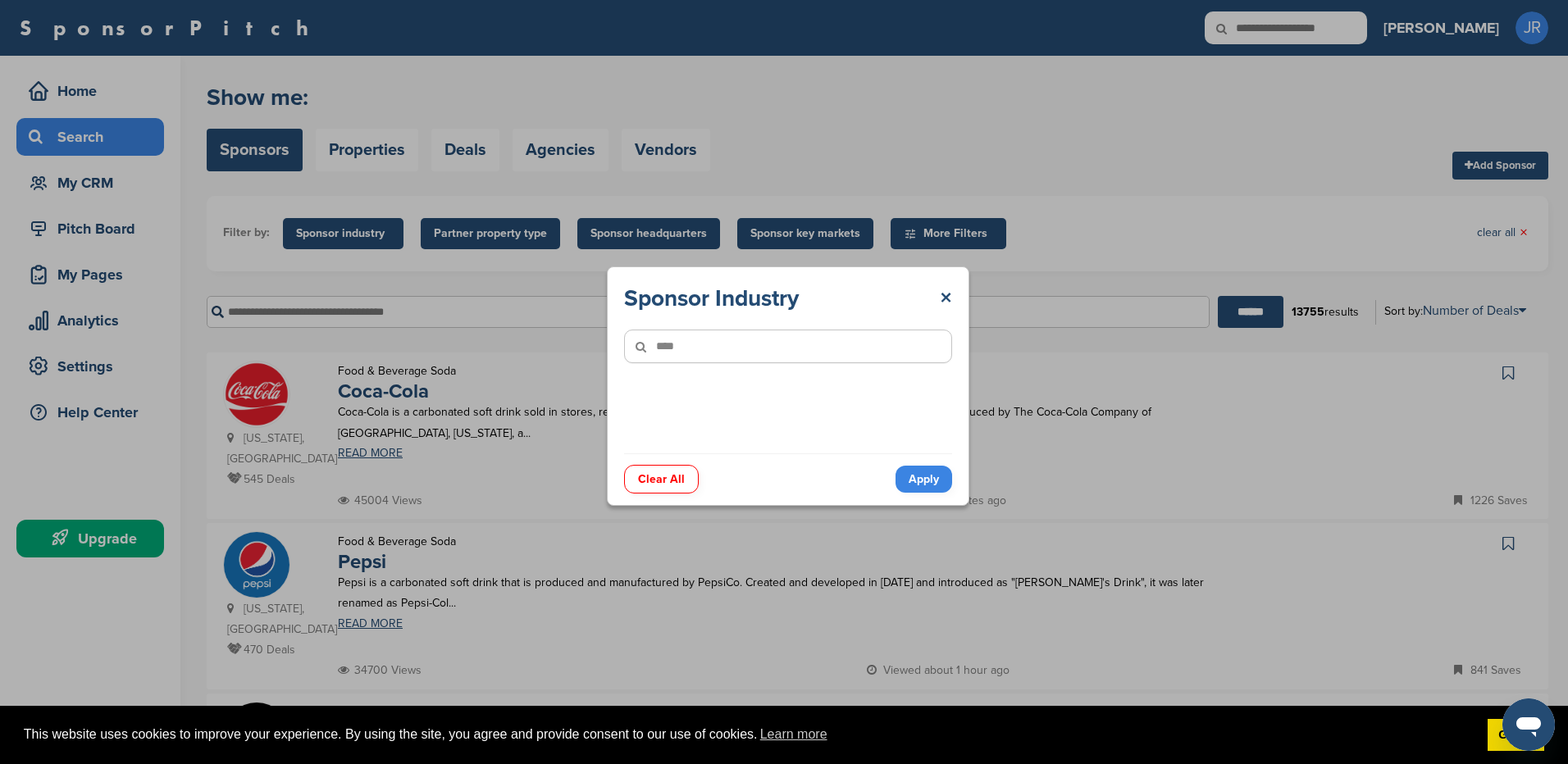
drag, startPoint x: 700, startPoint y: 345, endPoint x: 606, endPoint y: 347, distance: 94.0
click at [591, 347] on div "Sponsor Industry × **** Clear All Apply" at bounding box center [788, 386] width 1577 height 772
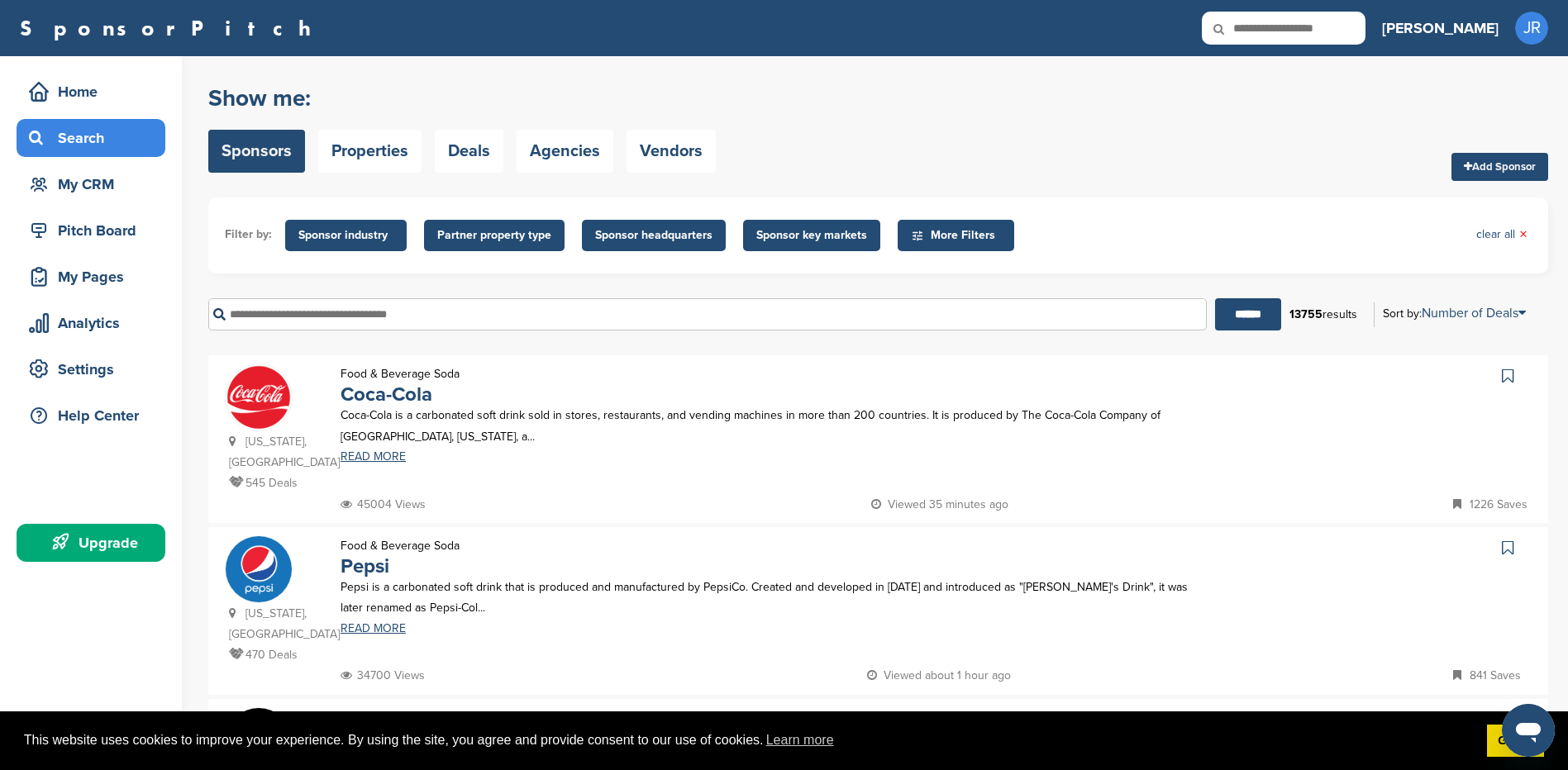
click at [469, 235] on span "Partner property type" at bounding box center [494, 235] width 114 height 18
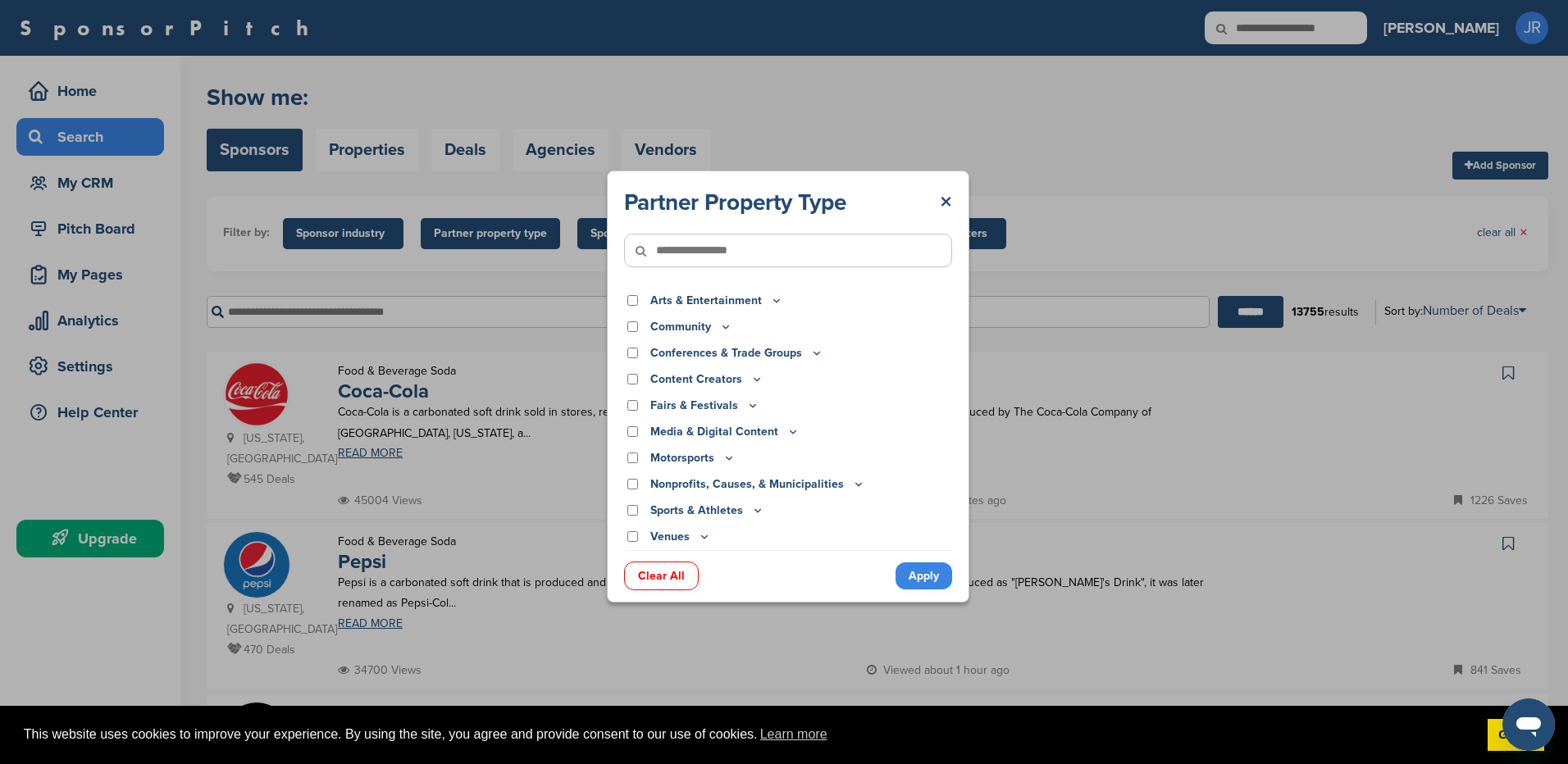
click at [739, 520] on div "Sports & Athletes Adventure Racing Amateur Sports Leagues Archery Awards Badmin…" at bounding box center [788, 512] width 328 height 23
click at [757, 510] on icon at bounding box center [758, 510] width 13 height 14
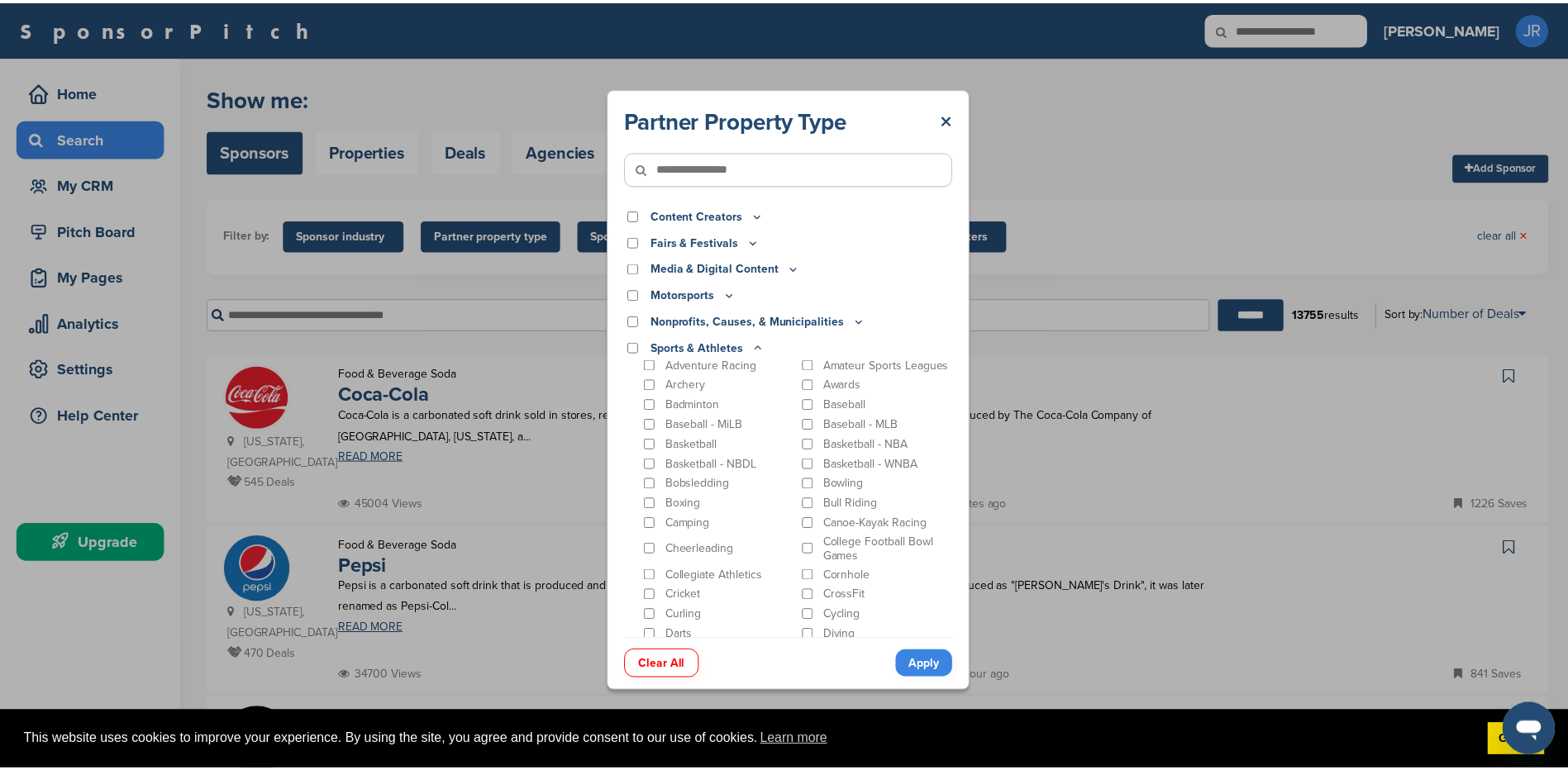
scroll to position [165, 0]
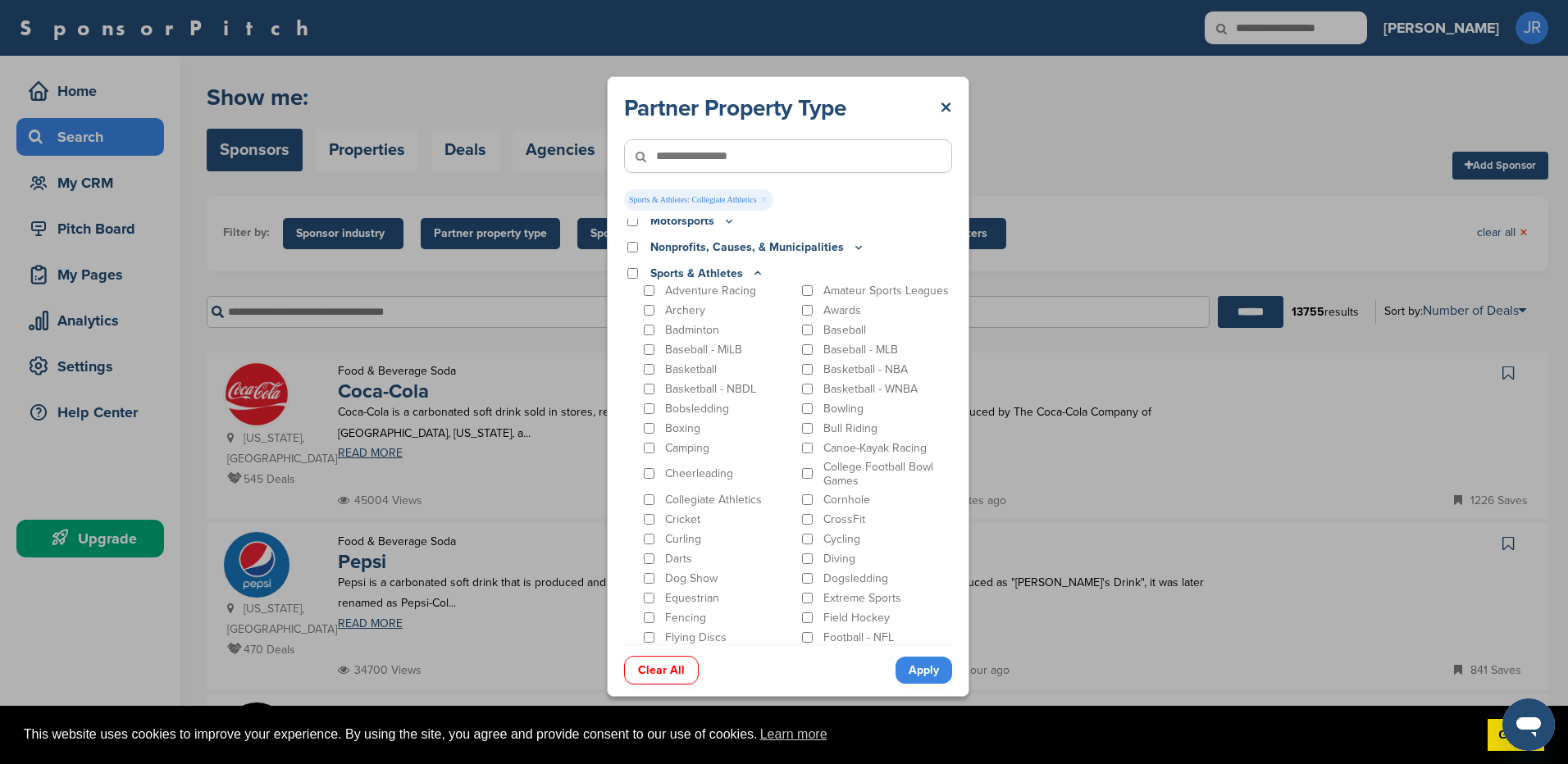
click at [924, 661] on link "Apply" at bounding box center [924, 670] width 57 height 27
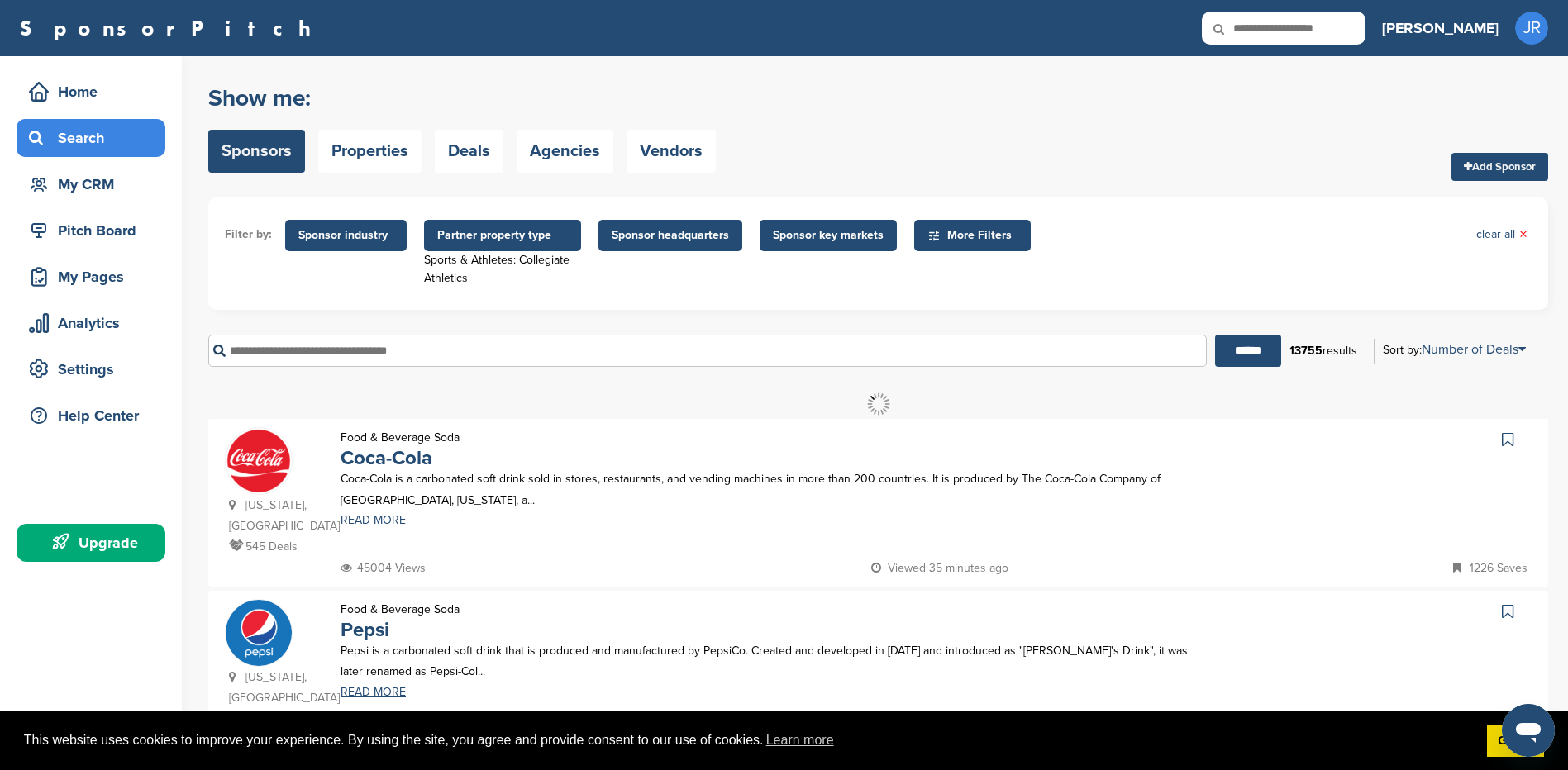
click at [815, 222] on span "Sponsor key markets" at bounding box center [827, 236] width 137 height 32
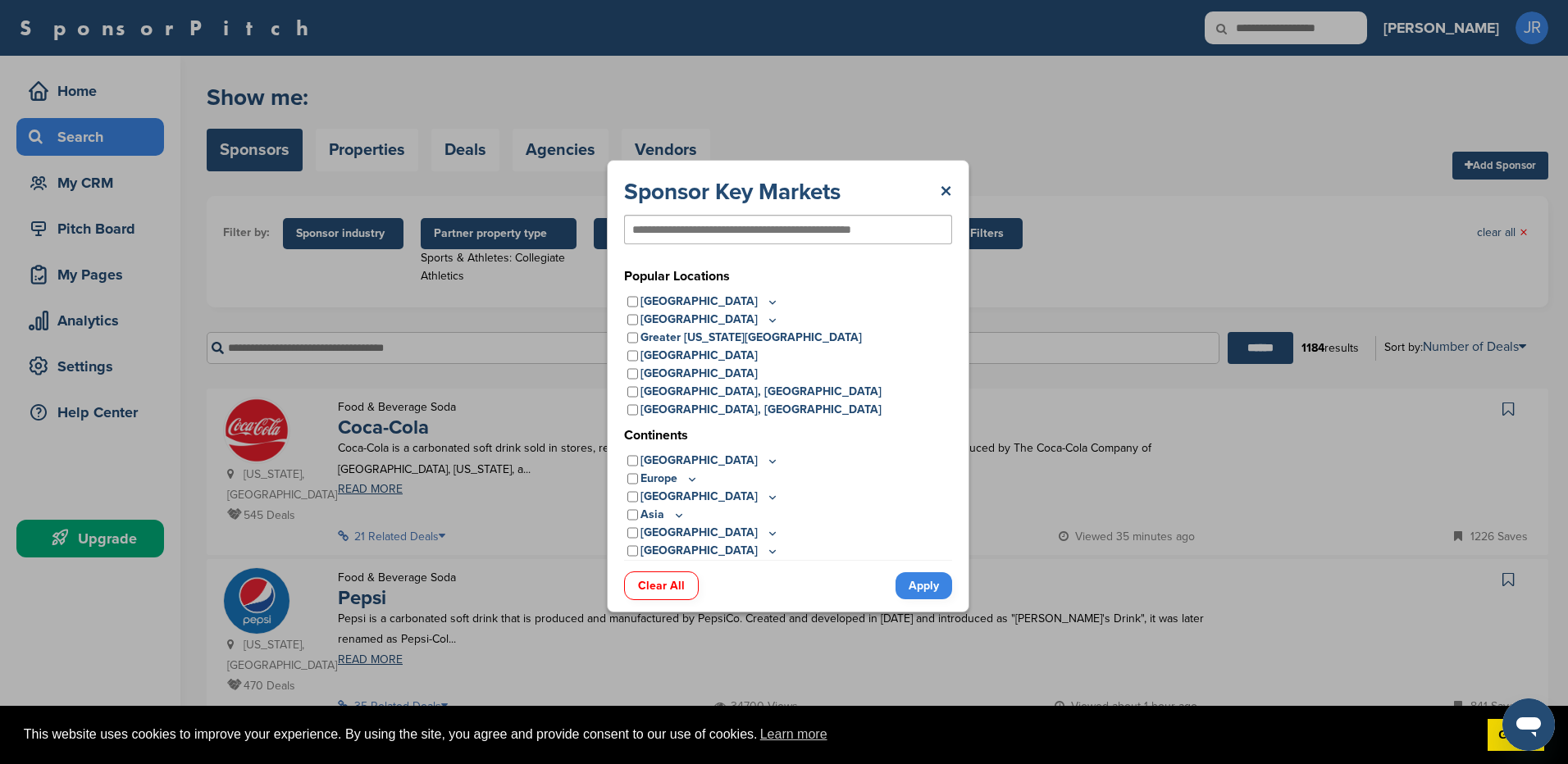
click at [766, 305] on icon at bounding box center [772, 302] width 13 height 14
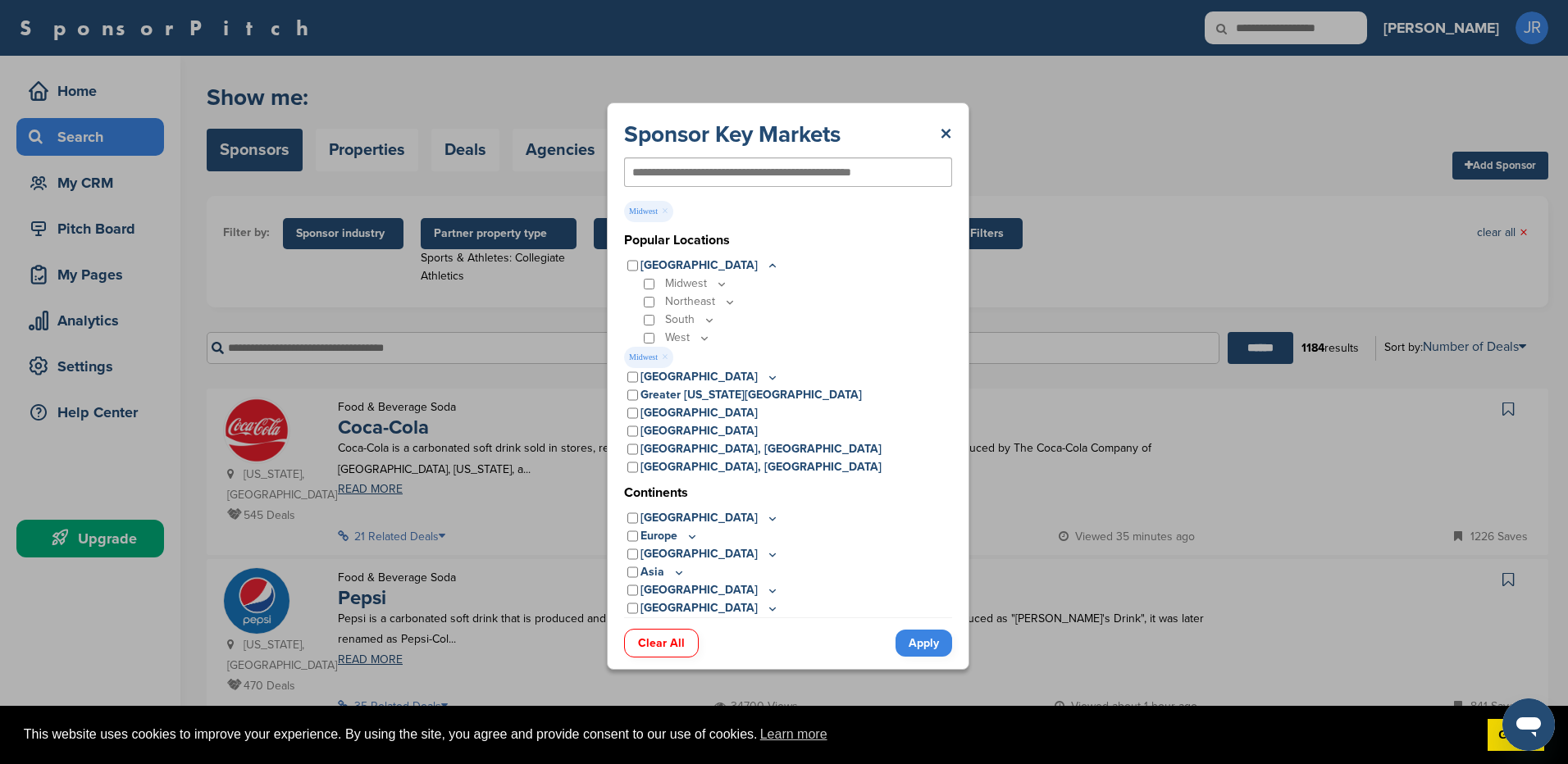
click at [918, 639] on link "Apply" at bounding box center [924, 644] width 57 height 27
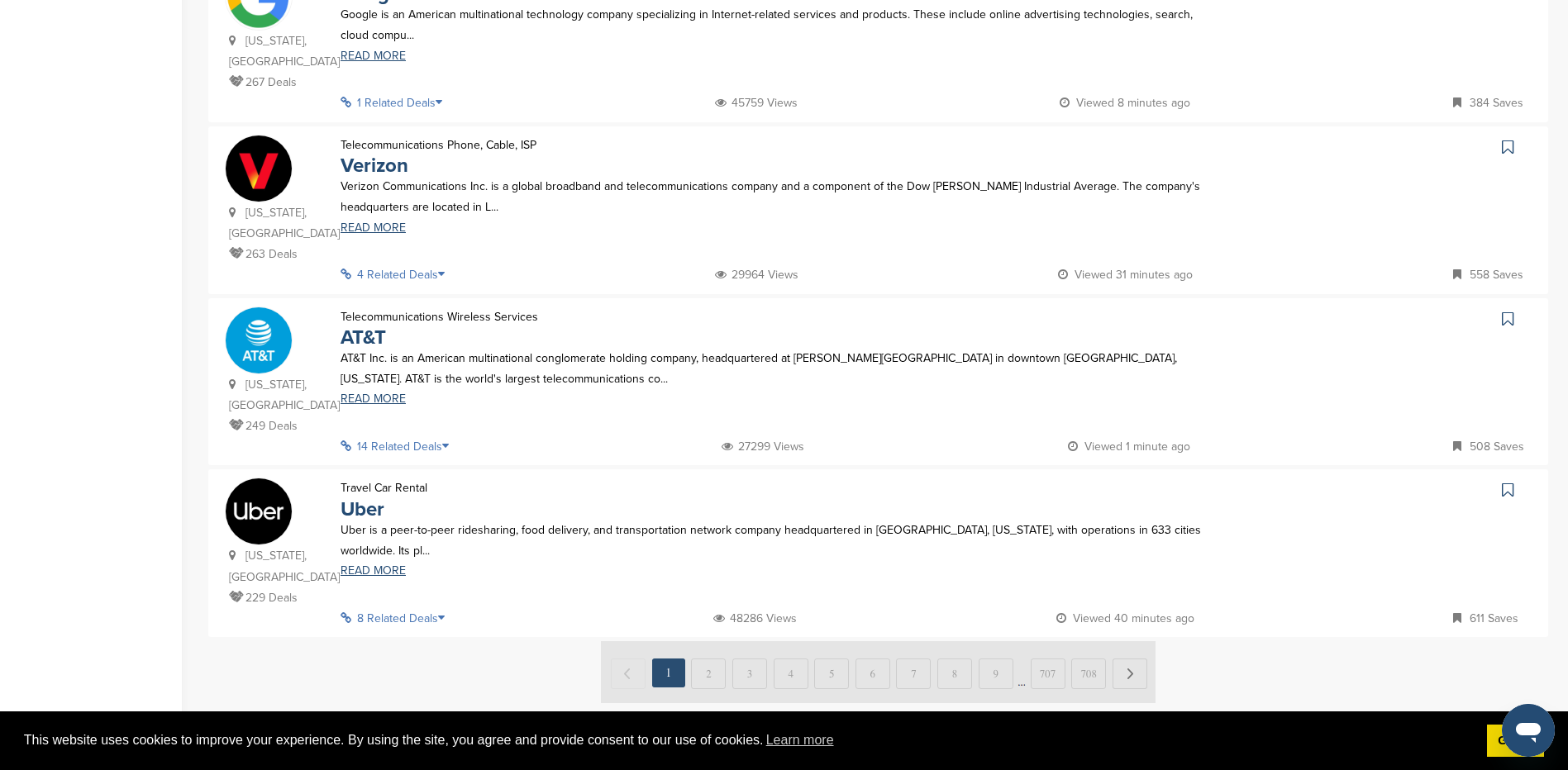
scroll to position [1488, 0]
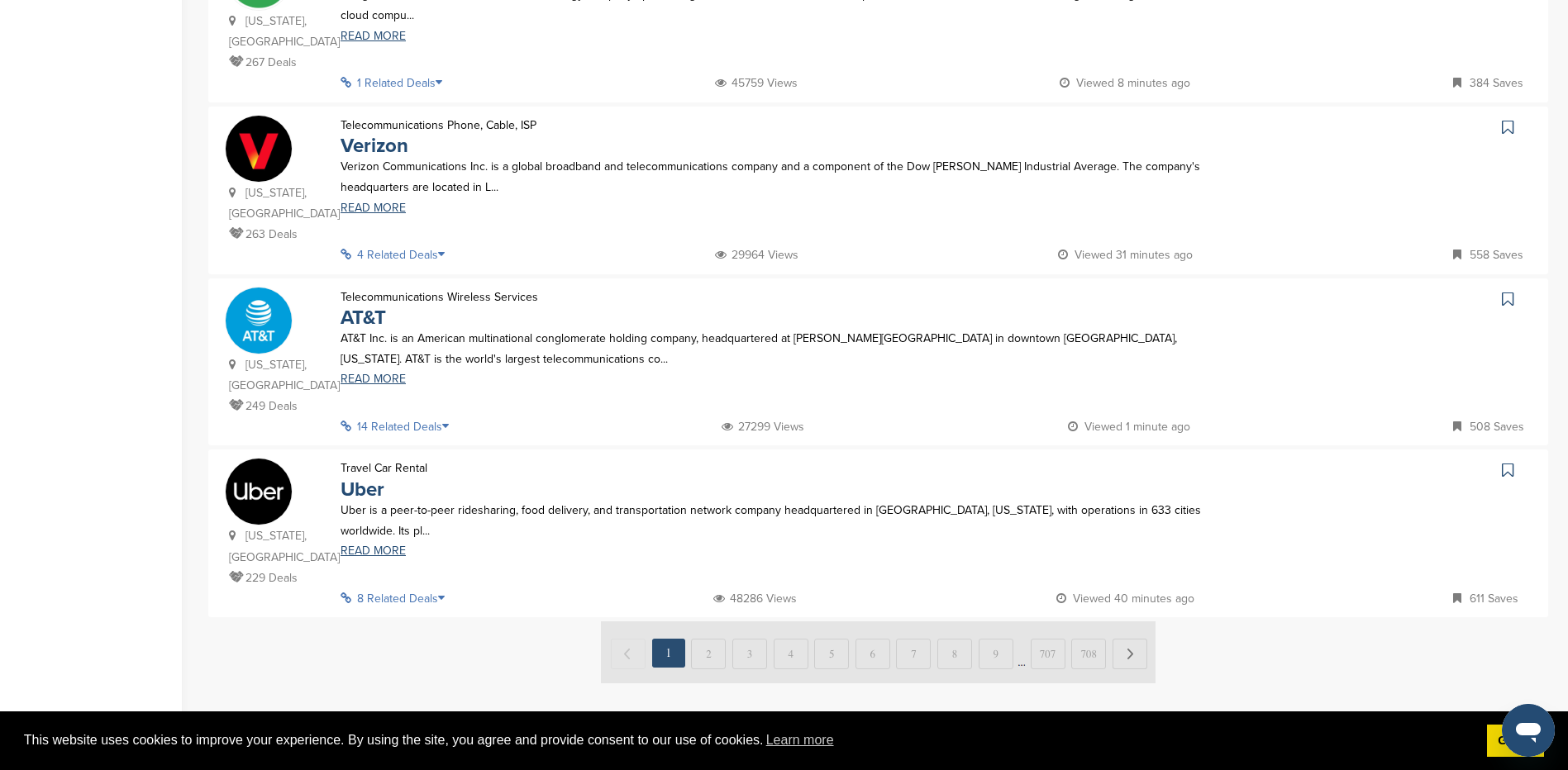
click at [701, 621] on img at bounding box center [878, 652] width 555 height 62
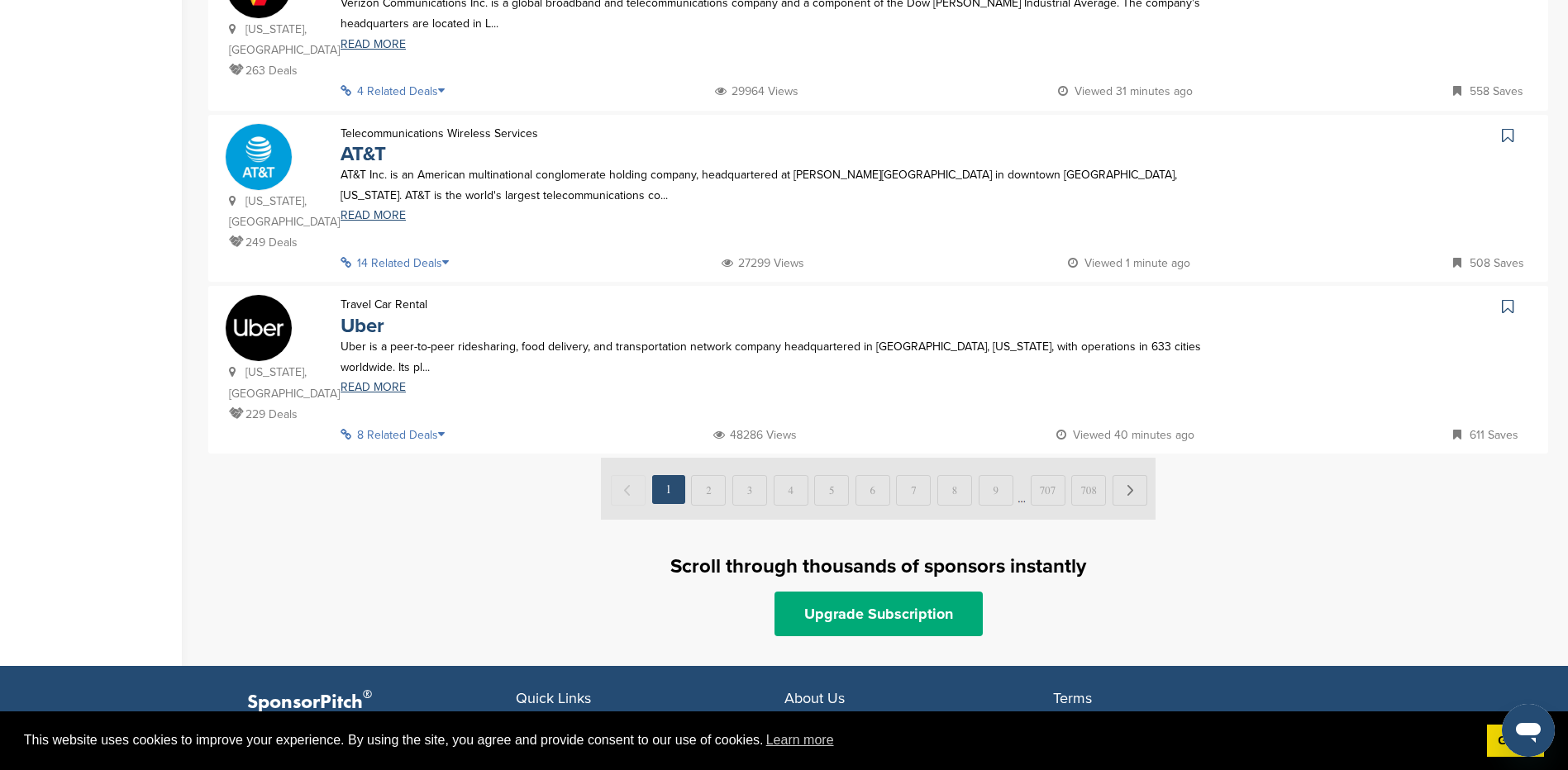
scroll to position [1653, 0]
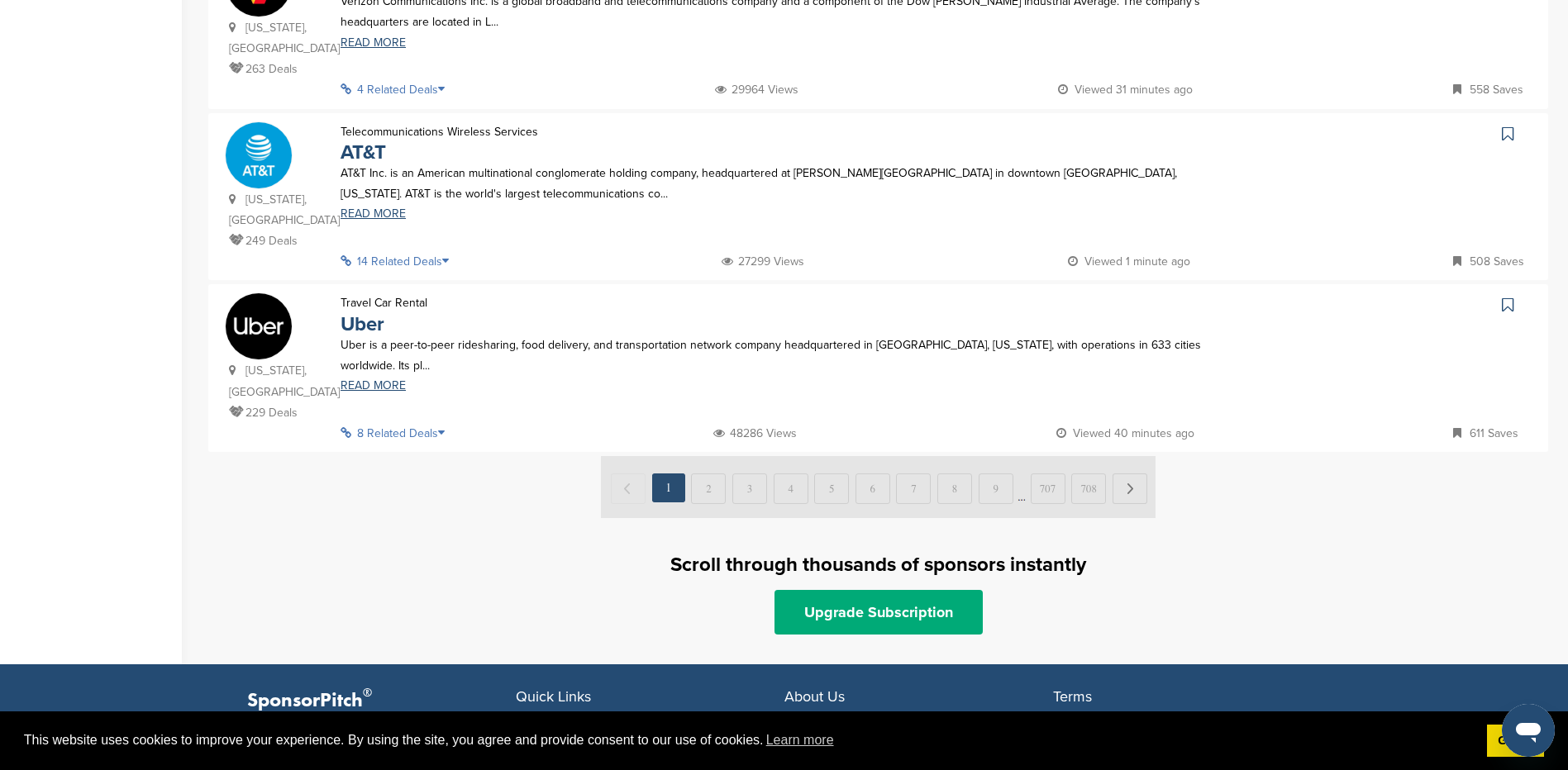
drag, startPoint x: 709, startPoint y: 394, endPoint x: 808, endPoint y: 393, distance: 99.0
click at [709, 456] on img at bounding box center [878, 487] width 555 height 62
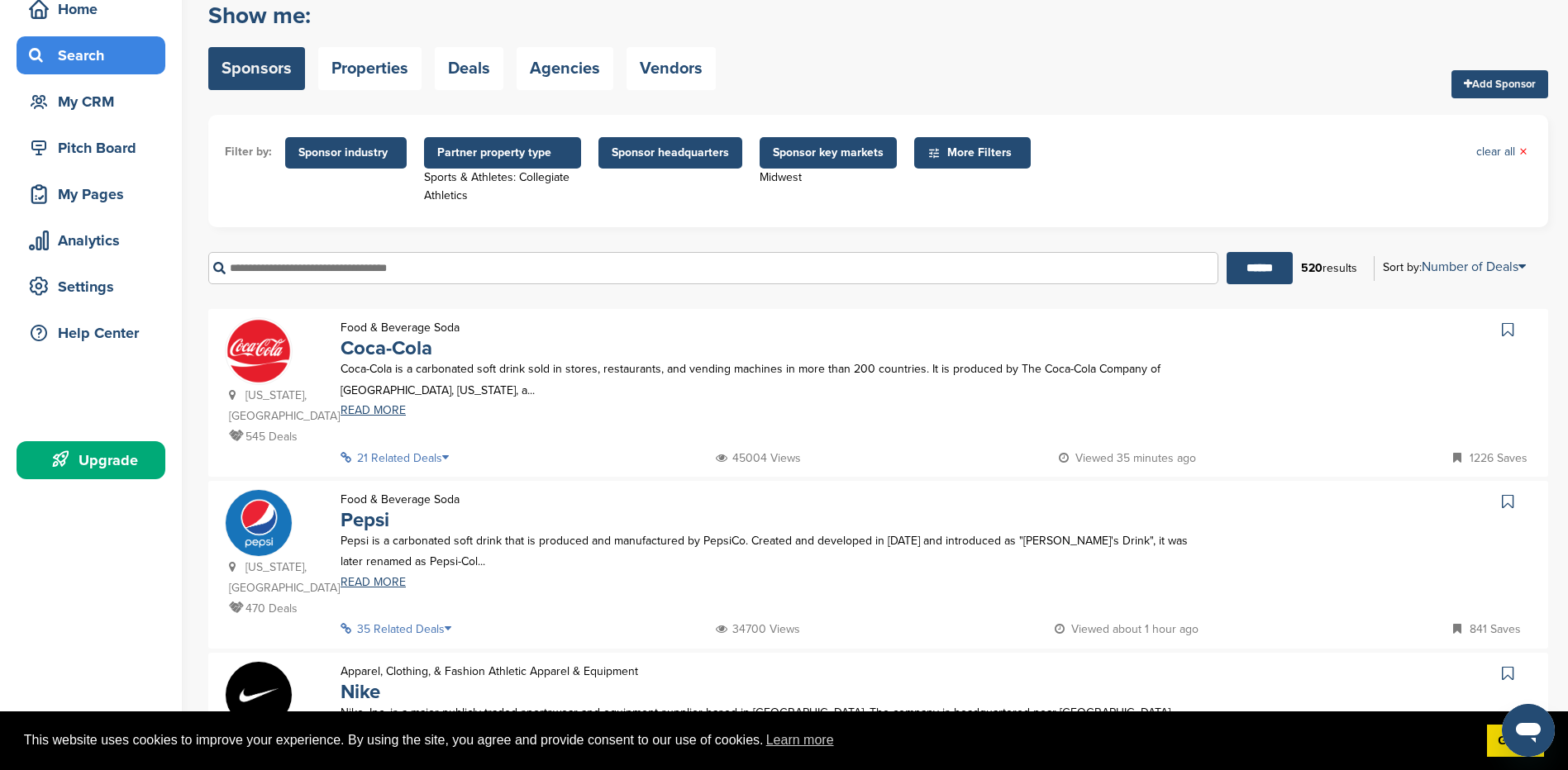
scroll to position [0, 0]
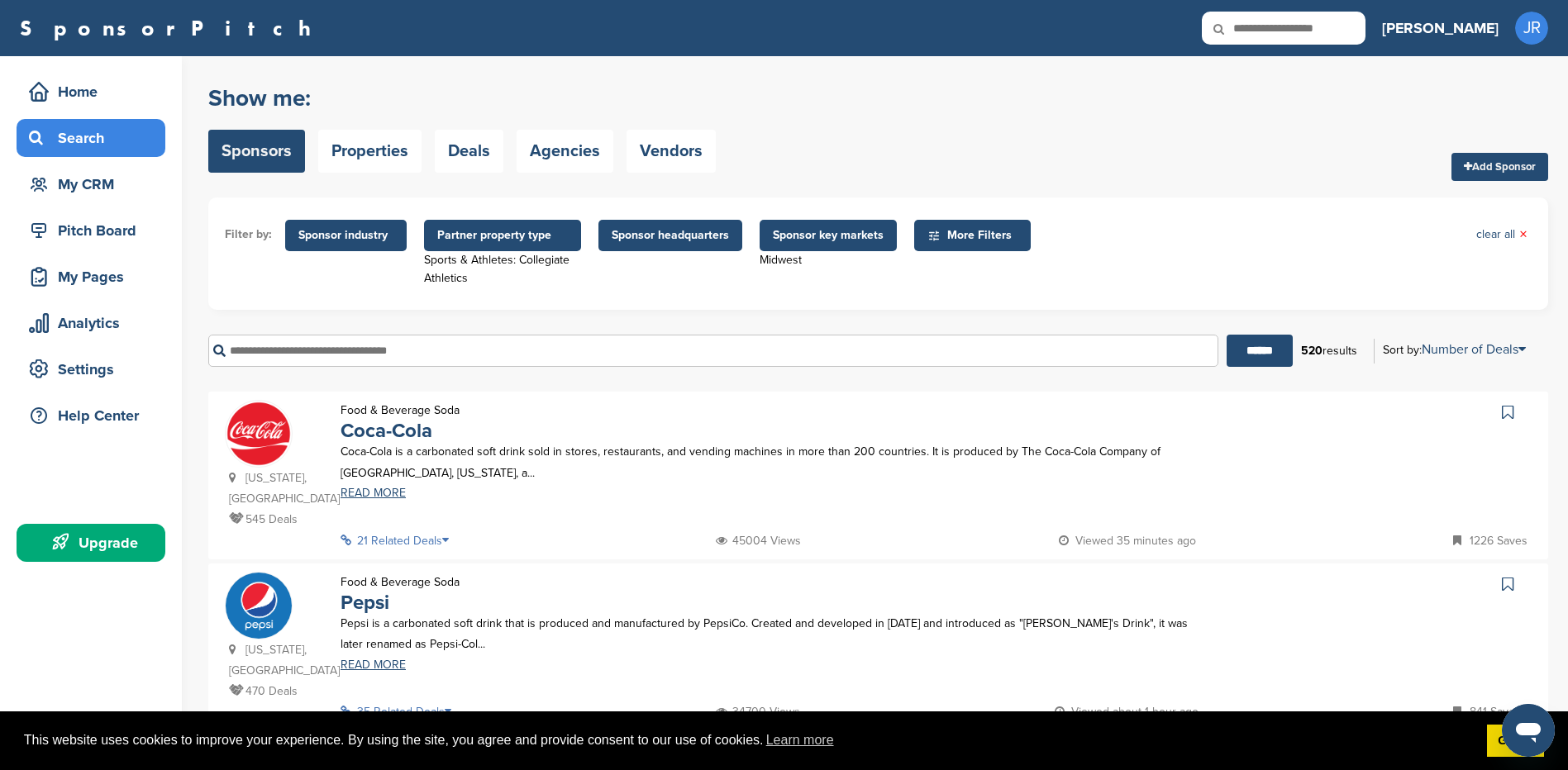
click at [660, 246] on span "Sponsor headquarters" at bounding box center [670, 236] width 144 height 32
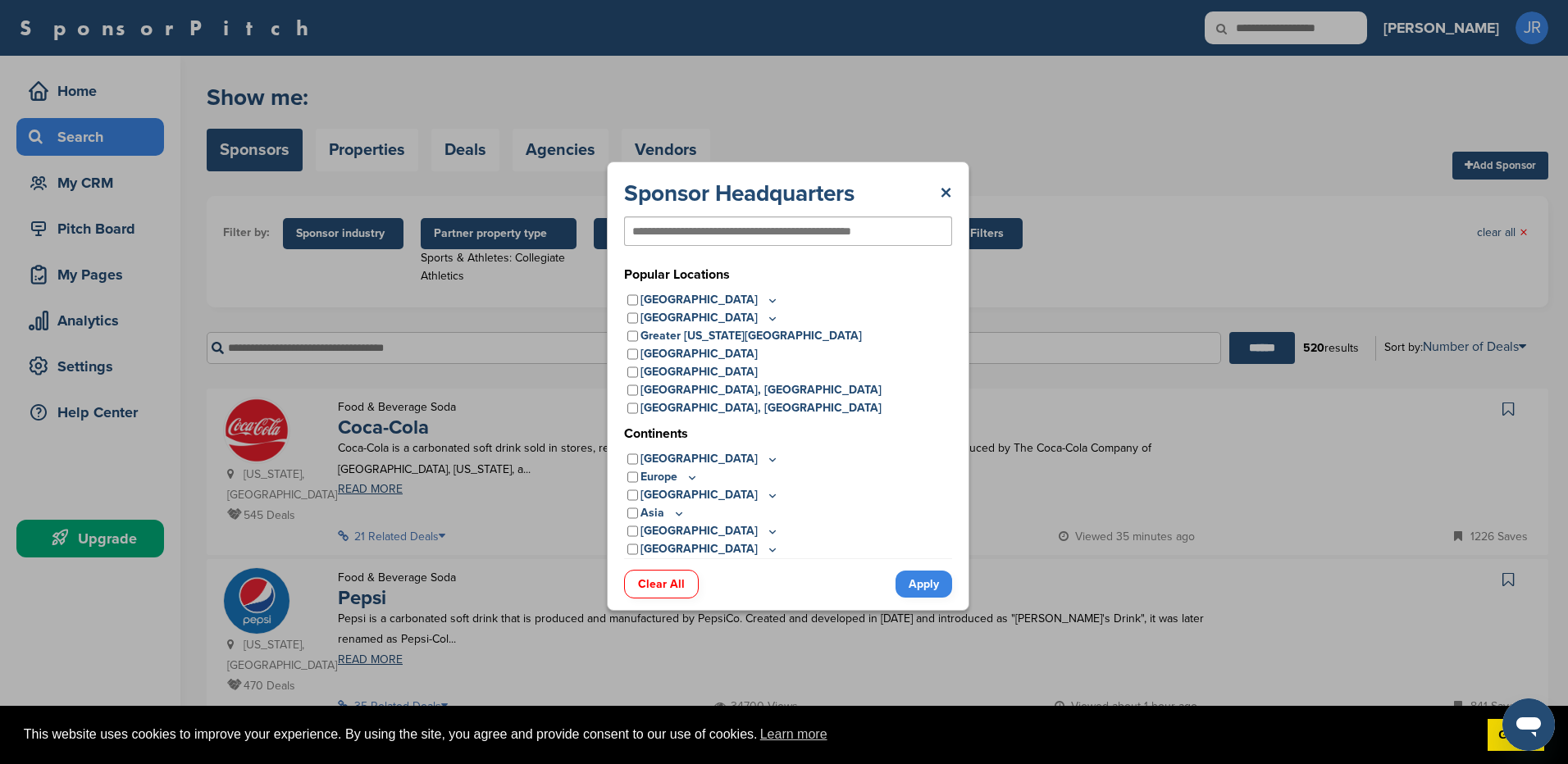
click at [716, 299] on p "United States" at bounding box center [710, 300] width 138 height 18
click at [766, 298] on icon at bounding box center [772, 301] width 13 height 14
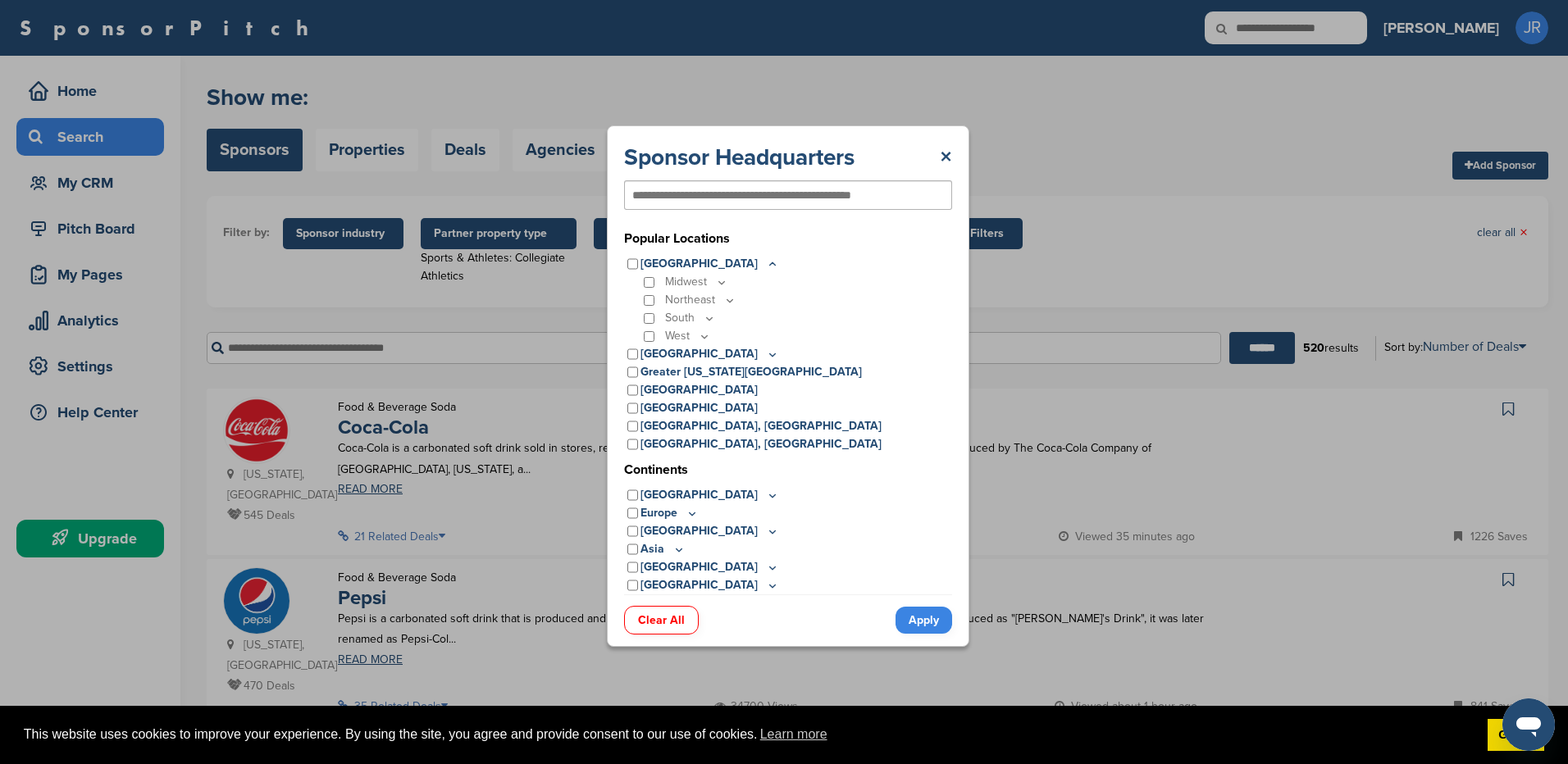
click at [721, 278] on icon at bounding box center [721, 282] width 13 height 14
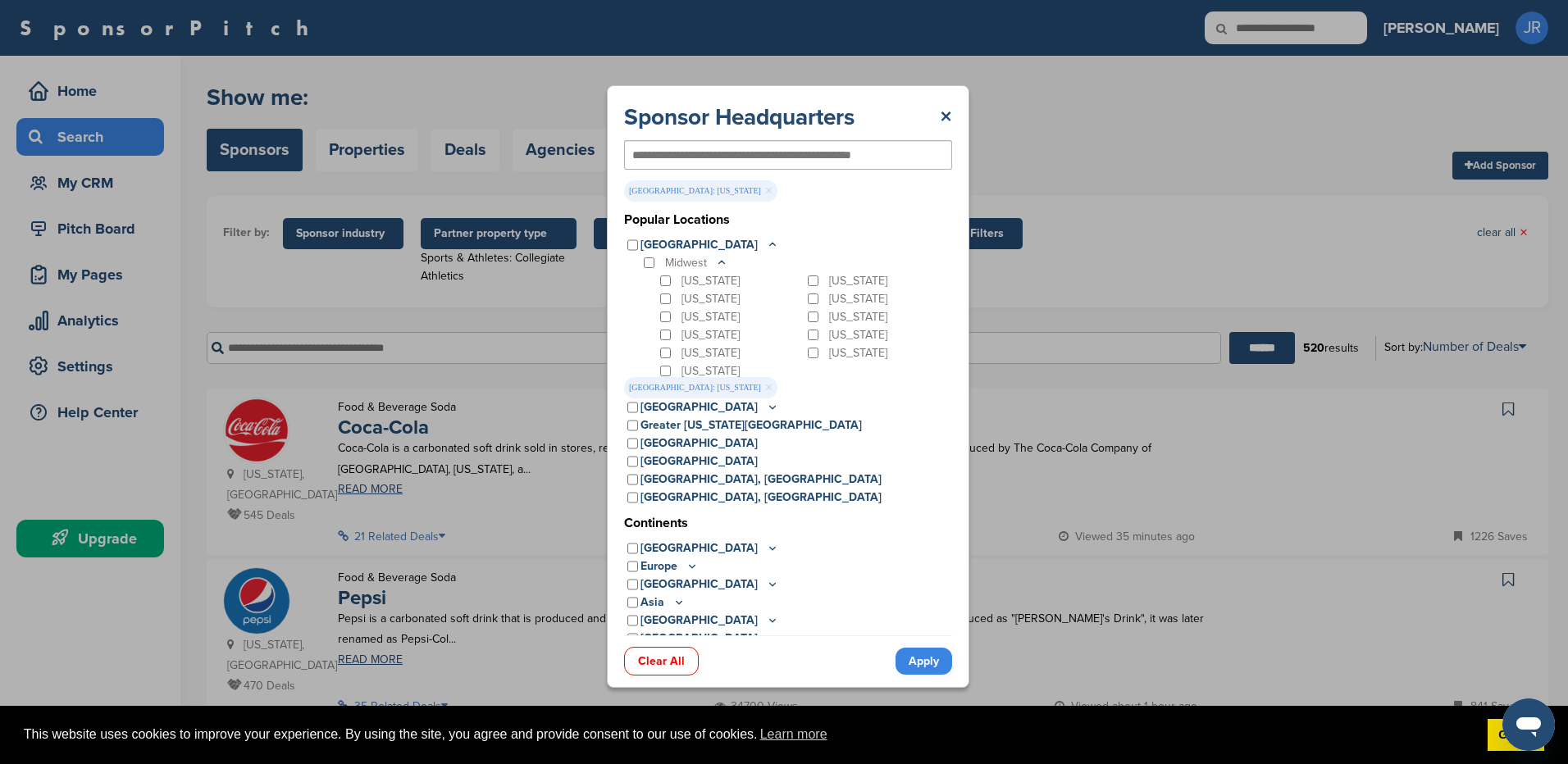
click at [925, 651] on link "Apply" at bounding box center [924, 661] width 57 height 27
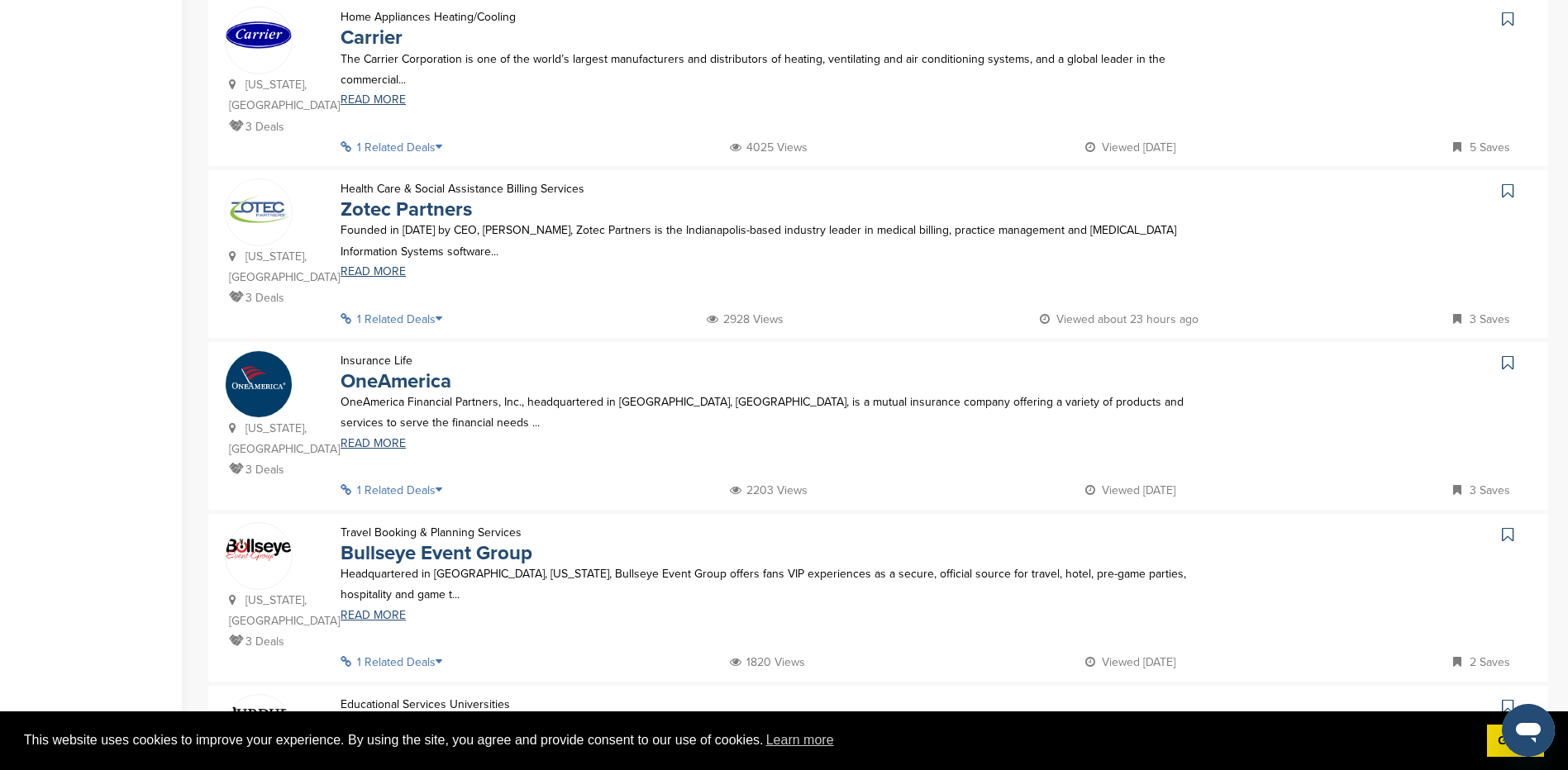
scroll to position [1074, 0]
